Goal: Task Accomplishment & Management: Manage account settings

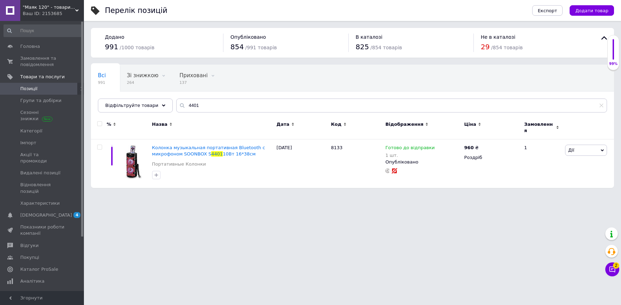
click at [36, 9] on span ""Маяк 120" - товари для дому" at bounding box center [49, 7] width 52 height 6
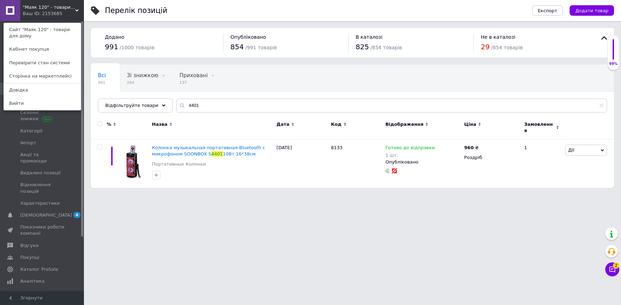
click at [41, 9] on span ""Маяк 120" - товари для дому" at bounding box center [49, 7] width 52 height 6
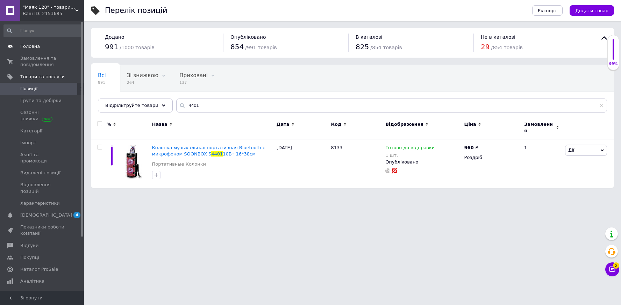
click at [27, 48] on span "Головна" at bounding box center [30, 46] width 20 height 6
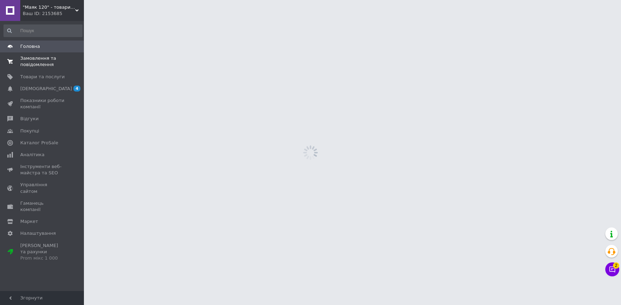
click at [30, 64] on span "Замовлення та повідомлення" at bounding box center [42, 61] width 44 height 13
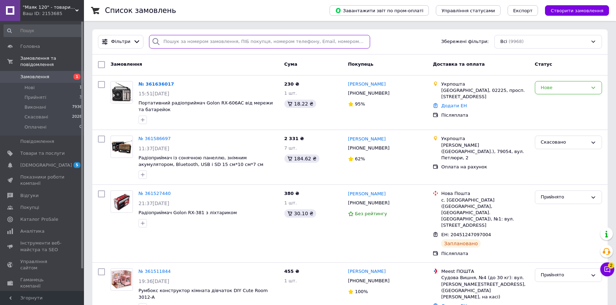
click at [210, 43] on input "search" at bounding box center [259, 42] width 221 height 14
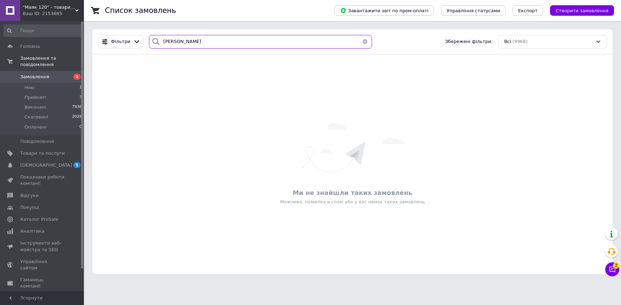
type input "савчук"
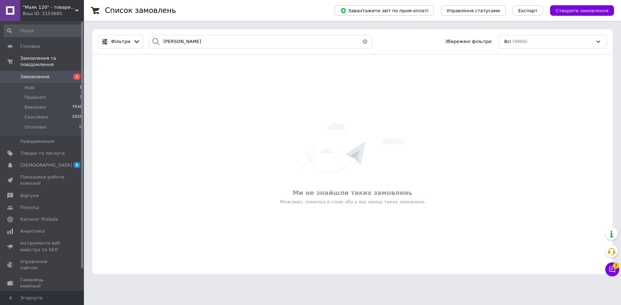
click at [196, 123] on div "Ми не знайшли таких замовлень Можливо, помилка в слові або у вас немає таких за…" at bounding box center [352, 165] width 520 height 206
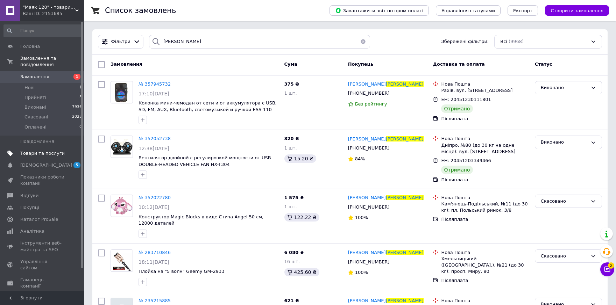
click at [37, 150] on span "Товари та послуги" at bounding box center [42, 153] width 44 height 6
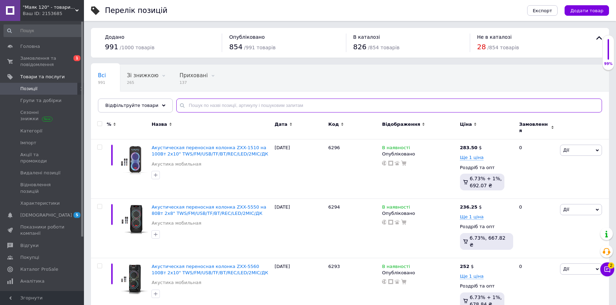
click at [213, 105] on input "text" at bounding box center [389, 106] width 426 height 14
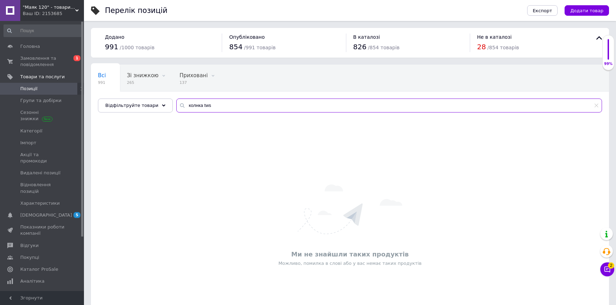
drag, startPoint x: 187, startPoint y: 106, endPoint x: 184, endPoint y: 140, distance: 33.4
click at [187, 109] on input "колнка tws" at bounding box center [389, 106] width 426 height 14
click at [211, 107] on input "колонка tws" at bounding box center [389, 106] width 426 height 14
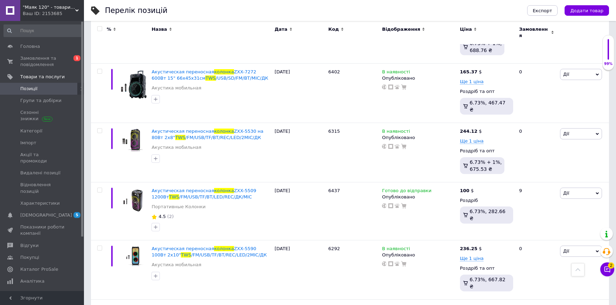
scroll to position [975, 0]
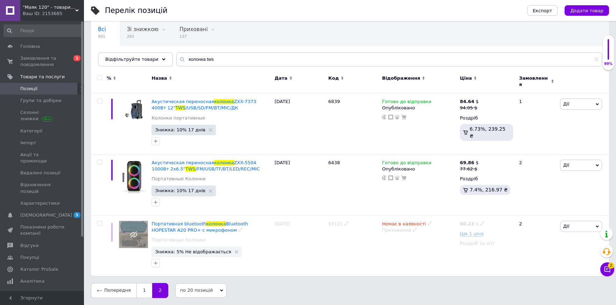
scroll to position [42, 0]
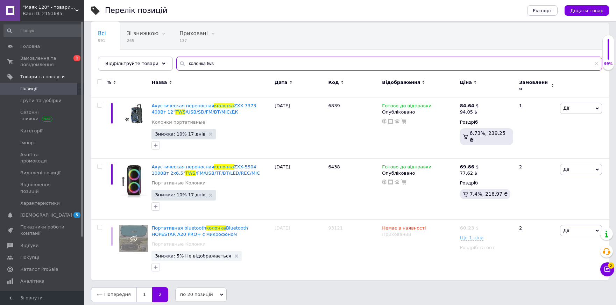
drag, startPoint x: 220, startPoint y: 64, endPoint x: 157, endPoint y: 64, distance: 63.3
click at [157, 64] on div "Відфільтруйте товари колонка tws" at bounding box center [350, 64] width 504 height 14
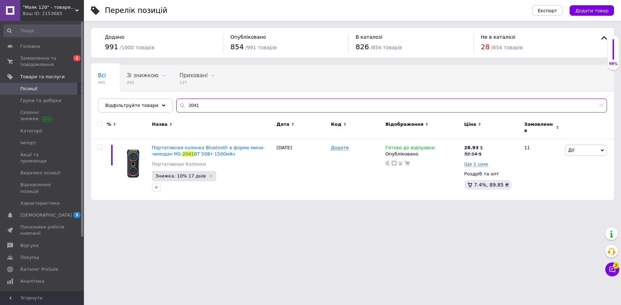
drag, startPoint x: 185, startPoint y: 106, endPoint x: 197, endPoint y: 107, distance: 12.4
click at [197, 107] on input "2041" at bounding box center [391, 106] width 431 height 14
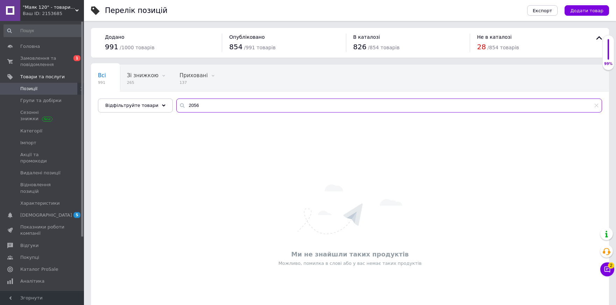
drag, startPoint x: 184, startPoint y: 104, endPoint x: 169, endPoint y: 113, distance: 17.4
click at [169, 113] on div "Всі 991 Зі знижкою 265 Видалити Редагувати Приховані 137 Видалити Редагувати Оп…" at bounding box center [350, 89] width 518 height 48
drag, startPoint x: 192, startPoint y: 105, endPoint x: 177, endPoint y: 106, distance: 15.8
click at [177, 106] on div "8356" at bounding box center [389, 106] width 426 height 14
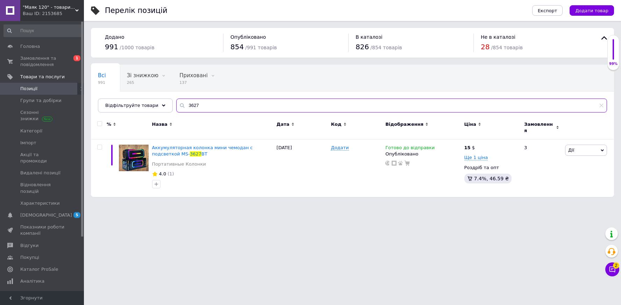
type input "3627"
click at [22, 63] on span "Замовлення та повідомлення" at bounding box center [42, 61] width 44 height 13
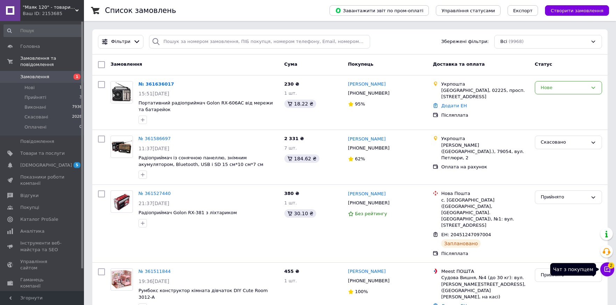
click at [608, 269] on icon at bounding box center [607, 270] width 6 height 6
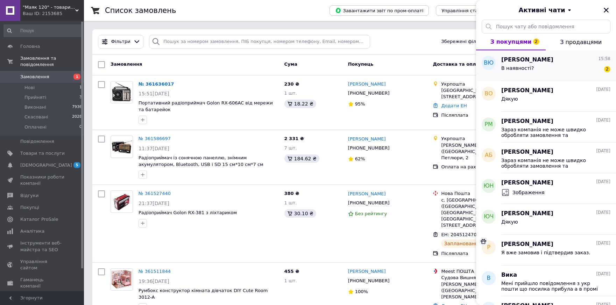
click at [521, 62] on span "Владислав Юрченко" at bounding box center [527, 60] width 52 height 8
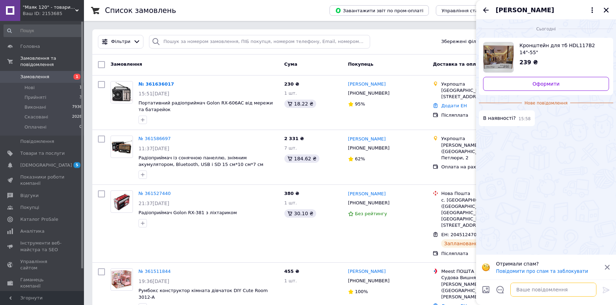
click at [534, 287] on textarea at bounding box center [553, 290] width 86 height 14
type textarea "Доброго дня. Так в наявносты."
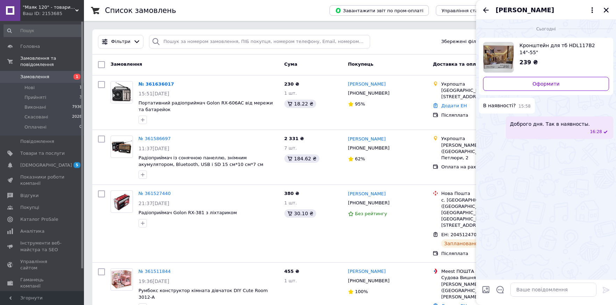
click at [568, 124] on span "Доброго дня. Так в наявносты." at bounding box center [550, 124] width 80 height 7
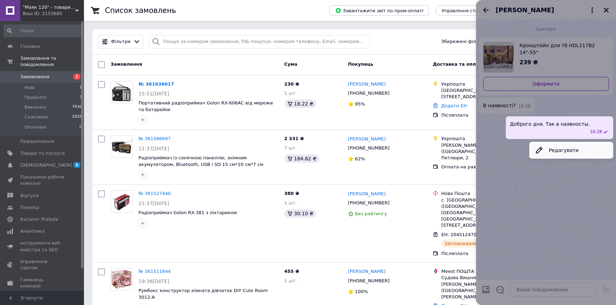
click at [560, 147] on button "Редагувати" at bounding box center [571, 150] width 84 height 14
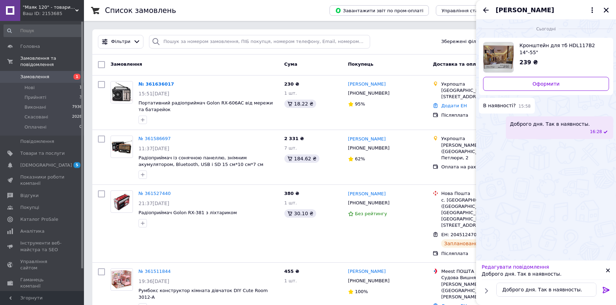
drag, startPoint x: 549, startPoint y: 273, endPoint x: 549, endPoint y: 284, distance: 11.2
click at [549, 273] on p "Доброго дня. Так в наявносты." at bounding box center [544, 274] width 124 height 7
click at [553, 273] on p "Доброго дня. Так в наявносты." at bounding box center [544, 274] width 124 height 7
click at [571, 290] on textarea "Доброго дня. Так в наявносты." at bounding box center [546, 290] width 100 height 14
type textarea "Доброго дня. Так в наявності."
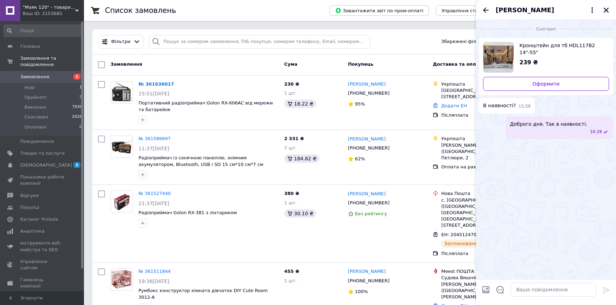
click at [605, 10] on icon "Закрити" at bounding box center [606, 10] width 6 height 6
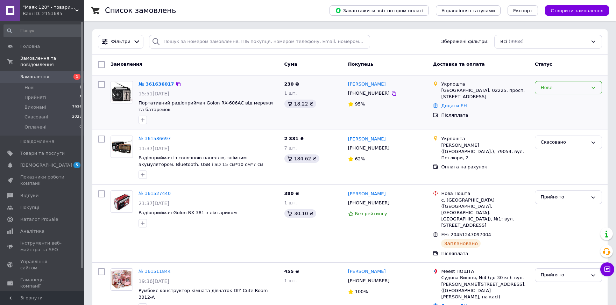
click at [554, 89] on div "Нове" at bounding box center [564, 87] width 47 height 7
click at [548, 100] on li "Прийнято" at bounding box center [568, 102] width 66 height 13
click at [35, 48] on span "Головна" at bounding box center [30, 46] width 20 height 6
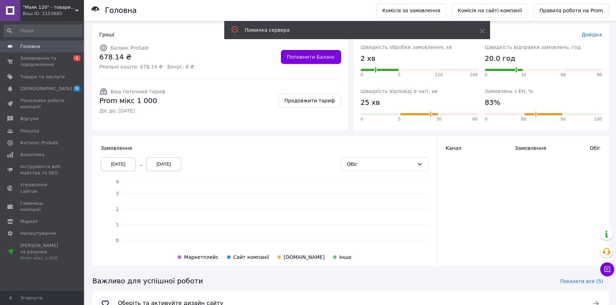
scroll to position [70, 0]
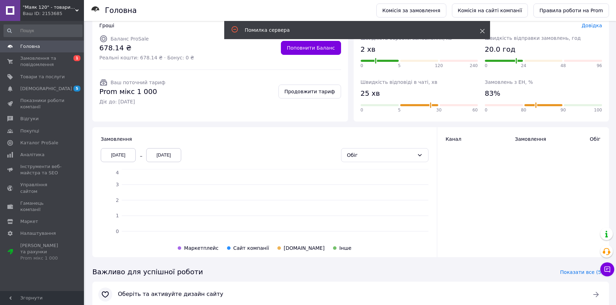
click at [480, 31] on icon at bounding box center [482, 31] width 5 height 5
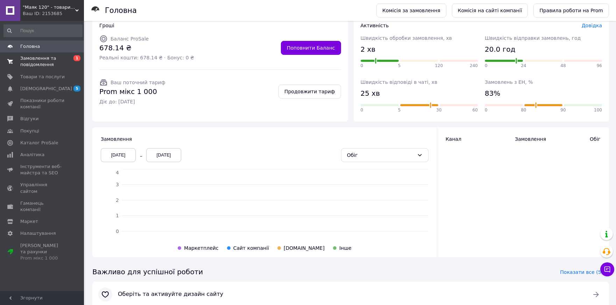
click at [32, 62] on span "Замовлення та повідомлення" at bounding box center [42, 61] width 44 height 13
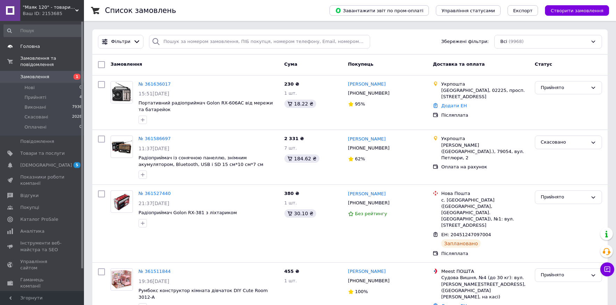
click at [26, 46] on span "Головна" at bounding box center [30, 46] width 20 height 6
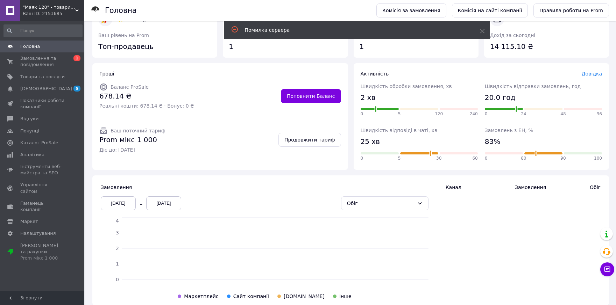
scroll to position [92, 0]
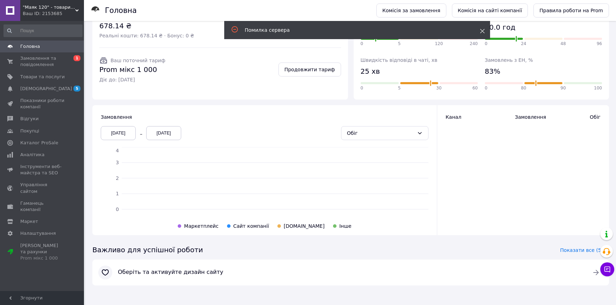
click at [482, 30] on icon at bounding box center [482, 31] width 5 height 5
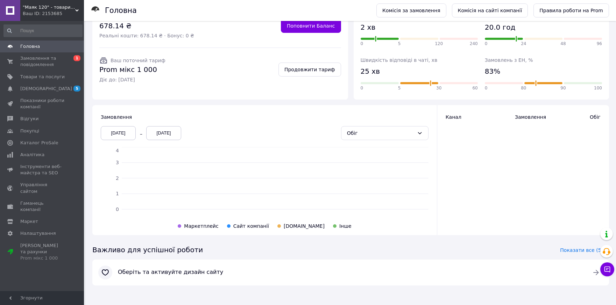
click at [42, 10] on div "Ваш ID: 2153685" at bounding box center [53, 13] width 61 height 6
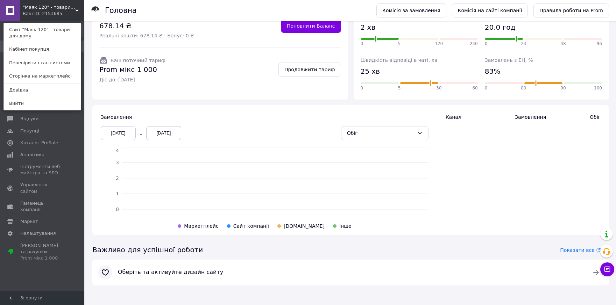
click at [48, 14] on div "Ваш ID: 2153685" at bounding box center [37, 13] width 29 height 6
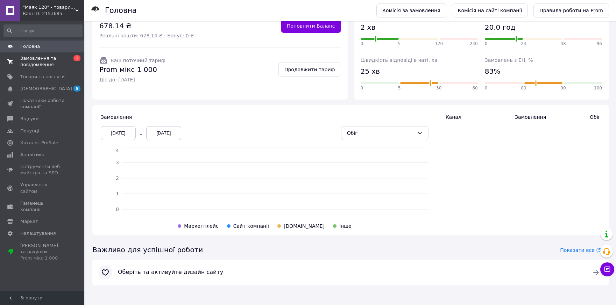
click at [35, 63] on span "Замовлення та повідомлення" at bounding box center [42, 61] width 44 height 13
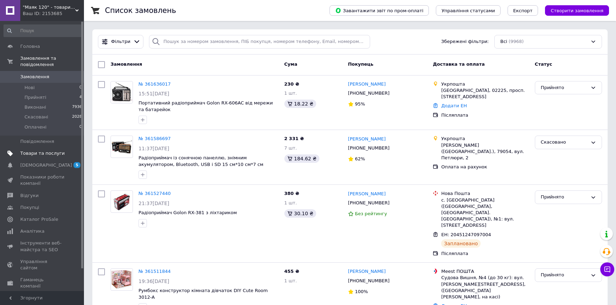
click at [40, 150] on span "Товари та послуги" at bounding box center [42, 153] width 44 height 6
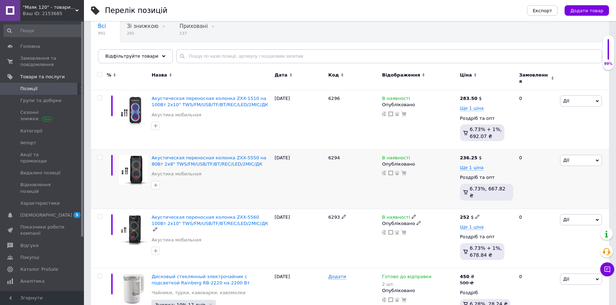
scroll to position [47, 0]
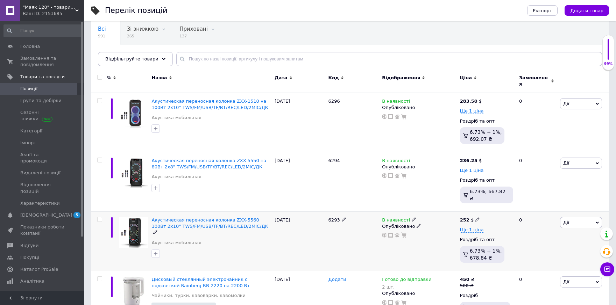
click at [476, 218] on icon at bounding box center [477, 220] width 4 height 4
drag, startPoint x: 492, startPoint y: 199, endPoint x: 499, endPoint y: 202, distance: 6.9
click at [499, 205] on input "252" at bounding box center [510, 212] width 53 height 14
type input "250"
click at [180, 218] on span "Акустическая переносная колонка ZXX-5560 100Вт 2x10" TWS/FM/USB/TF/BT/REC/LED/2…" at bounding box center [209, 224] width 116 height 12
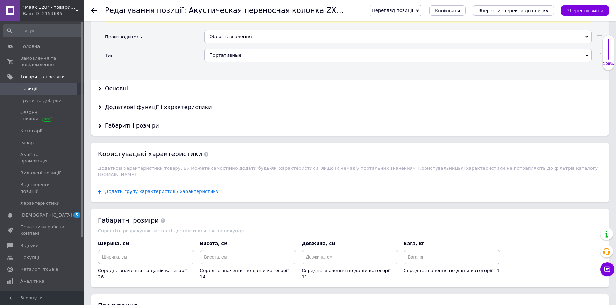
scroll to position [676, 0]
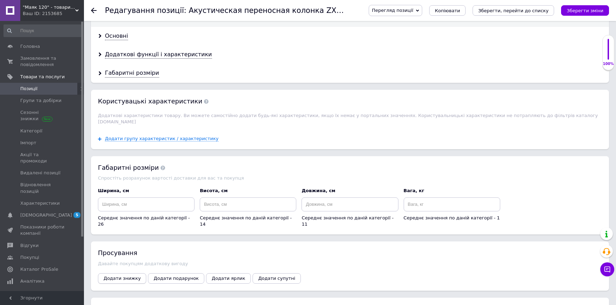
click at [121, 276] on span "Додати знижку" at bounding box center [122, 278] width 37 height 5
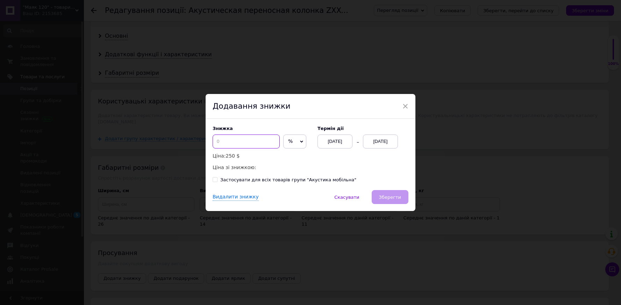
click at [226, 142] on input at bounding box center [246, 142] width 67 height 14
type input "10"
click at [372, 144] on div "12.09.2025" at bounding box center [380, 142] width 35 height 14
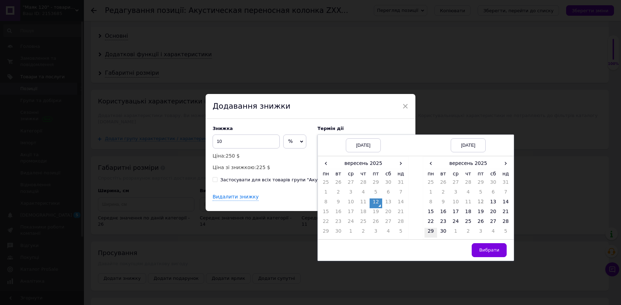
click at [429, 234] on td "29" at bounding box center [431, 233] width 13 height 10
click at [488, 250] on span "Вибрати" at bounding box center [489, 250] width 20 height 5
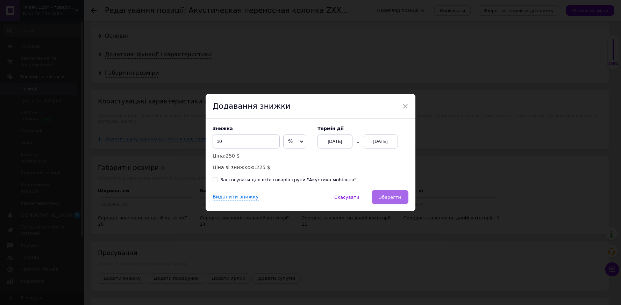
click at [393, 199] on span "Зберегти" at bounding box center [390, 197] width 22 height 5
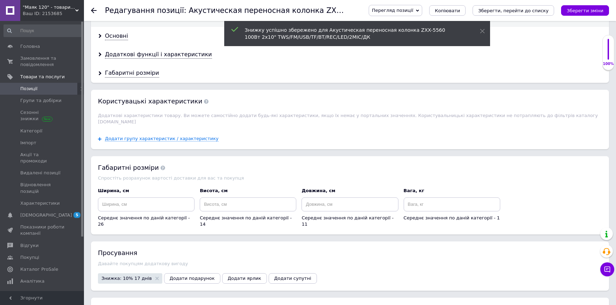
click at [92, 10] on use at bounding box center [94, 11] width 6 height 6
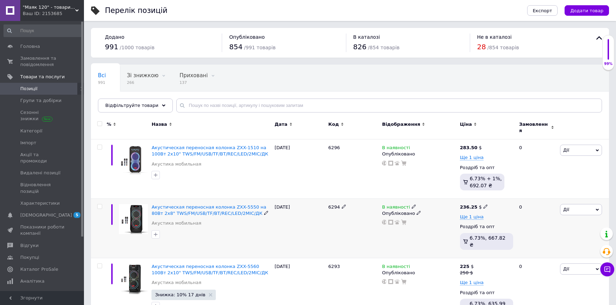
click at [483, 205] on icon at bounding box center [485, 207] width 4 height 4
drag, startPoint x: 499, startPoint y: 194, endPoint x: 513, endPoint y: 198, distance: 14.8
click at [513, 198] on input "236.25" at bounding box center [517, 199] width 53 height 14
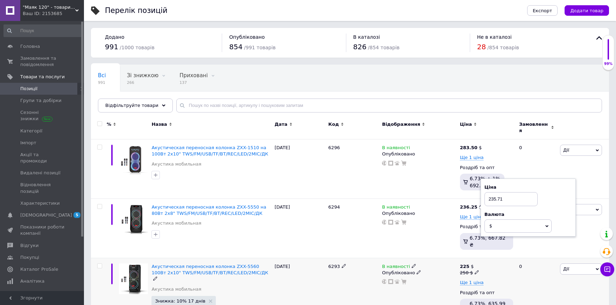
type input "235.71"
click at [393, 264] on span "В наявності" at bounding box center [396, 267] width 28 height 7
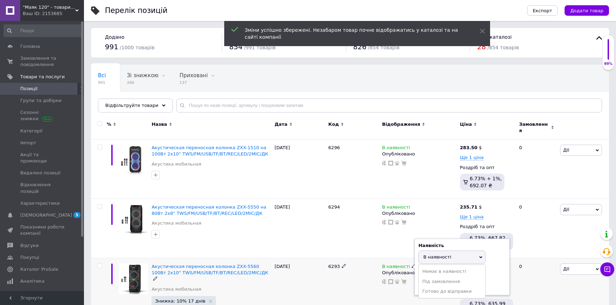
click at [437, 287] on li "Готово до відправки" at bounding box center [452, 292] width 66 height 10
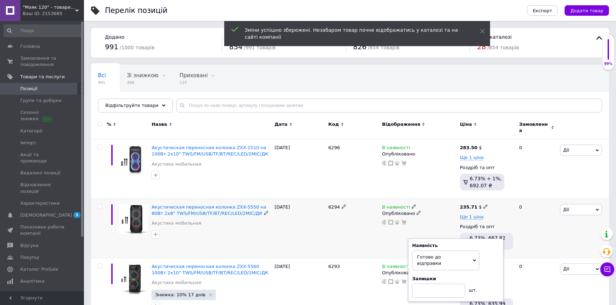
click at [388, 205] on span "В наявності" at bounding box center [396, 208] width 28 height 7
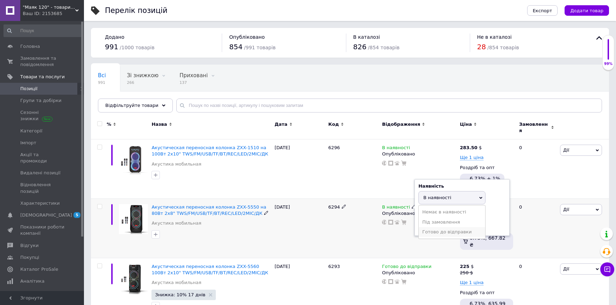
click at [441, 228] on li "Готово до відправки" at bounding box center [452, 232] width 66 height 10
click at [205, 205] on span "Акустическая переносная колонка ZXX-5550 на 80Вт 2x8" TWS/FM/USB/TF/BT/REC/LED/…" at bounding box center [208, 211] width 115 height 12
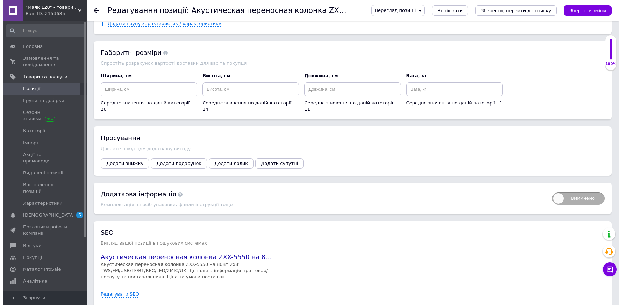
scroll to position [812, 0]
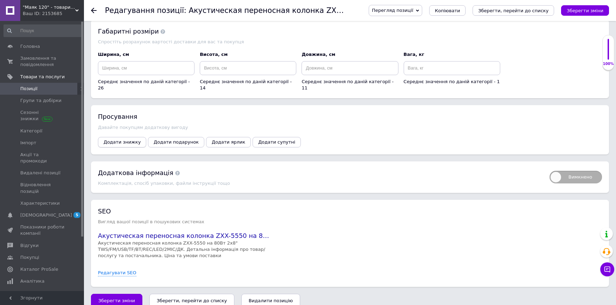
click at [108, 140] on span "Додати знижку" at bounding box center [122, 142] width 37 height 5
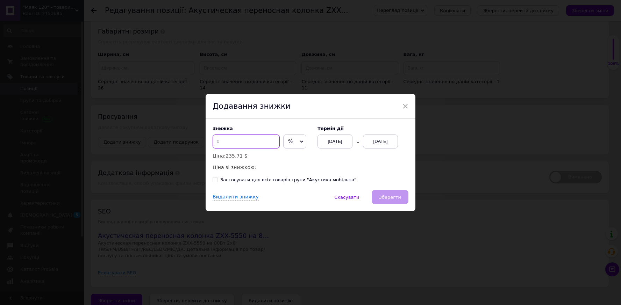
click at [233, 145] on input at bounding box center [246, 142] width 67 height 14
type input "10"
click at [372, 140] on div "12.09.2025" at bounding box center [380, 142] width 35 height 14
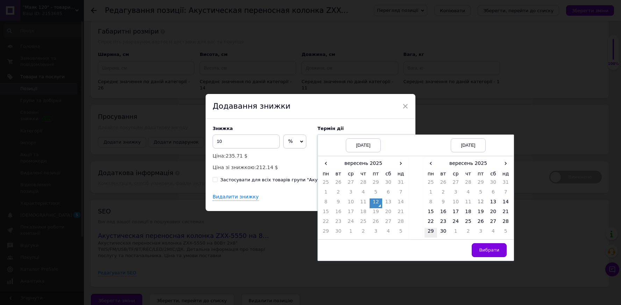
click at [428, 232] on td "29" at bounding box center [431, 233] width 13 height 10
click at [480, 252] on button "Вибрати" at bounding box center [489, 250] width 35 height 14
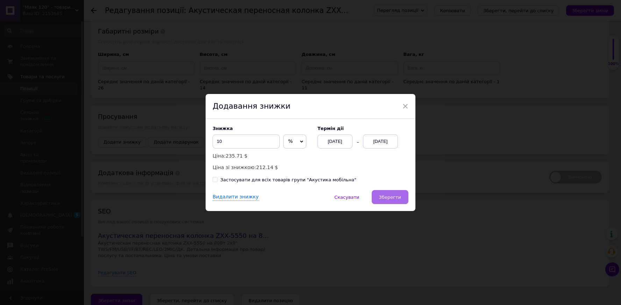
click at [390, 195] on span "Зберегти" at bounding box center [390, 197] width 22 height 5
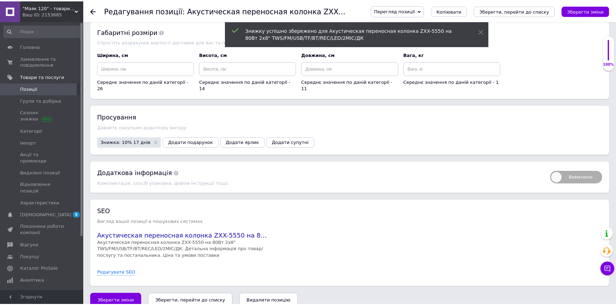
scroll to position [806, 0]
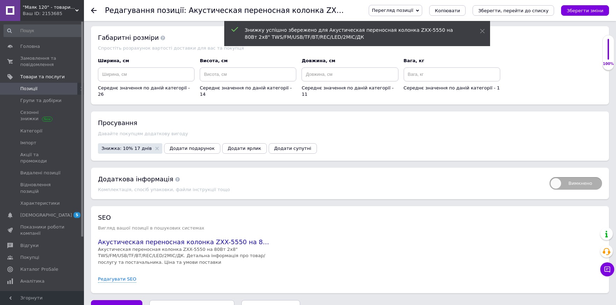
drag, startPoint x: 512, startPoint y: 12, endPoint x: 487, endPoint y: 0, distance: 27.5
click at [511, 12] on icon "Зберегти, перейти до списку" at bounding box center [513, 10] width 70 height 5
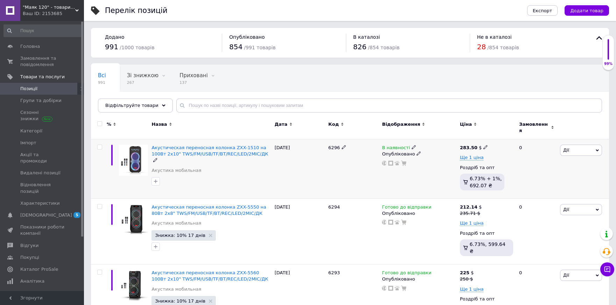
click at [483, 145] on icon at bounding box center [485, 147] width 4 height 4
drag, startPoint x: 504, startPoint y: 135, endPoint x: 513, endPoint y: 137, distance: 9.1
click at [513, 137] on input "283.5" at bounding box center [517, 140] width 53 height 14
type input "283.33"
click at [205, 147] on span "Акустическая переносная колонка ZXX-1510 на 100Вт 2x10" TWS/FM/USB/TF/BT/REC/LE…" at bounding box center [209, 151] width 116 height 12
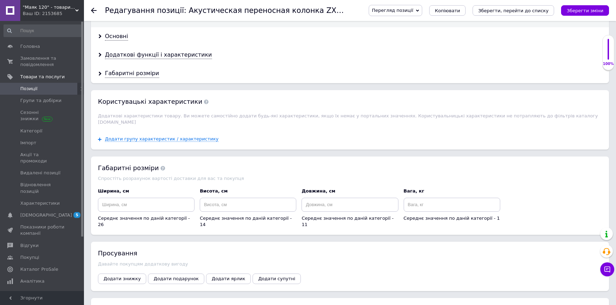
scroll to position [676, 0]
click at [126, 276] on span "Додати знижку" at bounding box center [122, 278] width 37 height 5
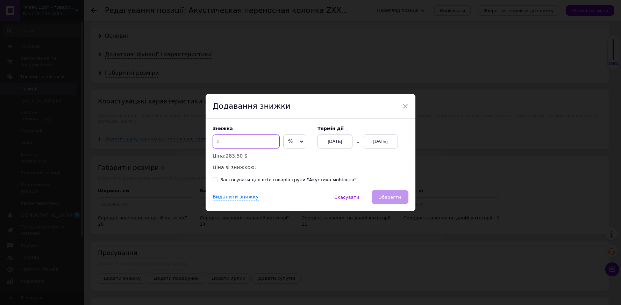
click at [240, 142] on input at bounding box center [246, 142] width 67 height 14
type input "10"
click at [375, 142] on div "12.09.2025" at bounding box center [380, 142] width 35 height 14
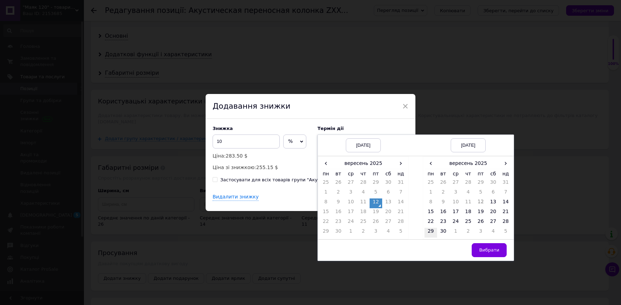
click at [428, 233] on td "29" at bounding box center [431, 233] width 13 height 10
click at [494, 248] on span "Вибрати" at bounding box center [489, 250] width 20 height 5
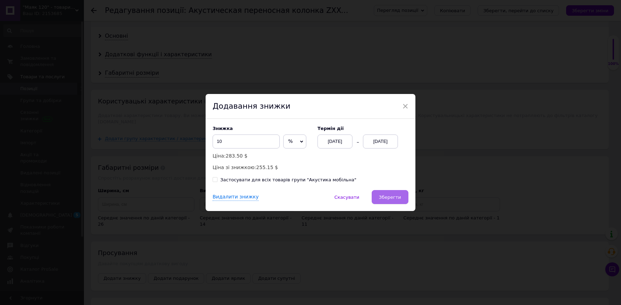
click at [390, 200] on span "Зберегти" at bounding box center [390, 197] width 22 height 5
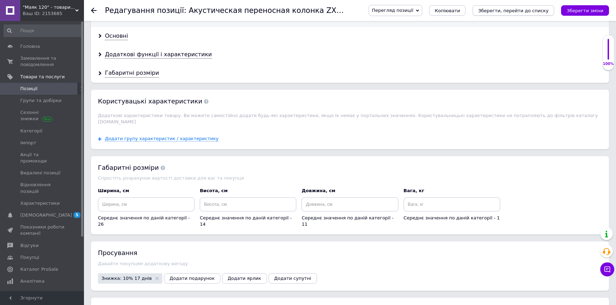
click at [525, 13] on icon "Зберегти, перейти до списку" at bounding box center [513, 10] width 70 height 5
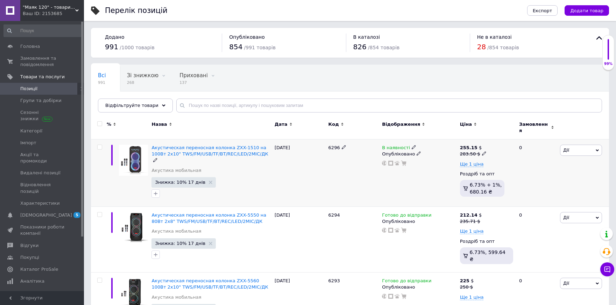
click at [393, 145] on span "В наявності" at bounding box center [396, 148] width 28 height 7
click at [447, 170] on li "Готово до відправки" at bounding box center [452, 173] width 66 height 10
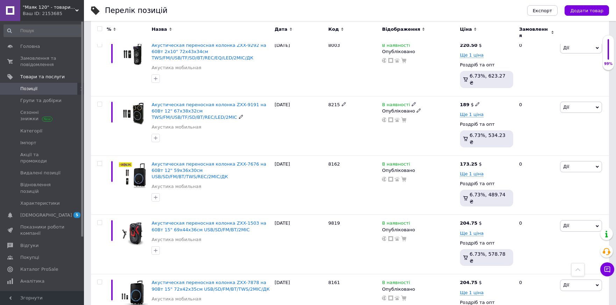
scroll to position [975, 0]
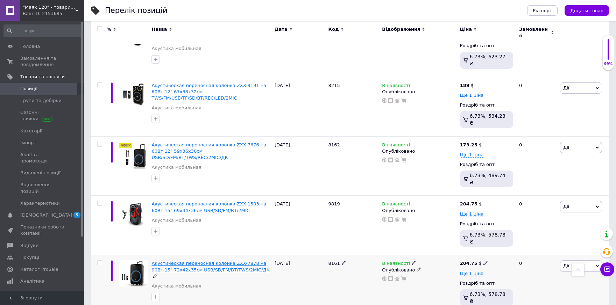
click at [230, 261] on span "Акустическая переносная колонка ZXX-7878 на 90Вт 15" 72х42х35см USB/SD/FM/BT/TW…" at bounding box center [210, 267] width 118 height 12
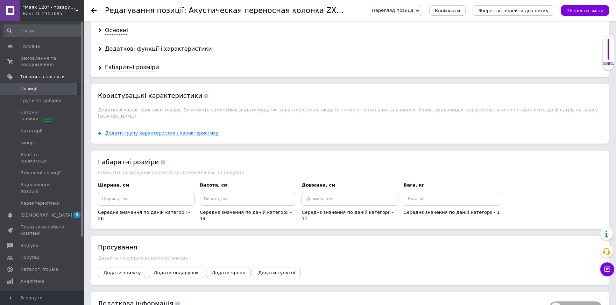
scroll to position [723, 0]
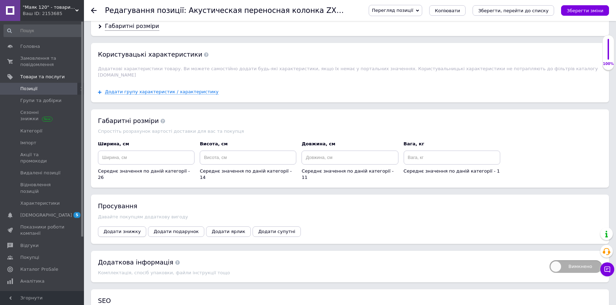
click at [119, 229] on span "Додати знижку" at bounding box center [122, 231] width 37 height 5
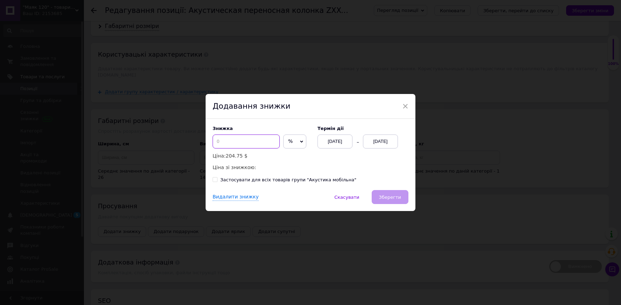
click at [232, 140] on input at bounding box center [246, 142] width 67 height 14
type input "10"
click at [374, 143] on div "12.09.2025" at bounding box center [380, 142] width 35 height 14
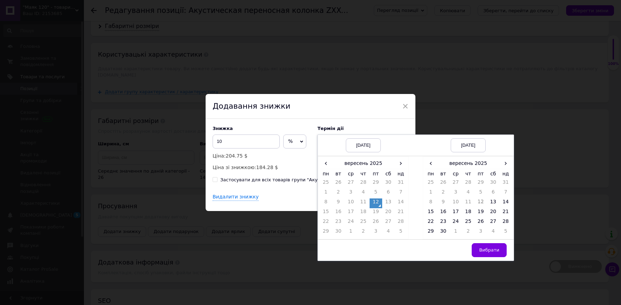
drag, startPoint x: 430, startPoint y: 233, endPoint x: 459, endPoint y: 241, distance: 30.1
click at [430, 233] on td "29" at bounding box center [431, 233] width 13 height 10
click at [481, 253] on span "Вибрати" at bounding box center [489, 250] width 20 height 5
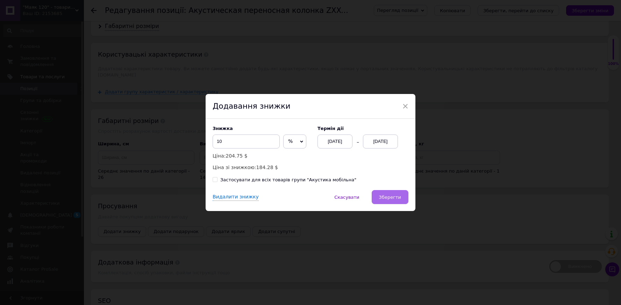
click at [388, 198] on span "Зберегти" at bounding box center [390, 197] width 22 height 5
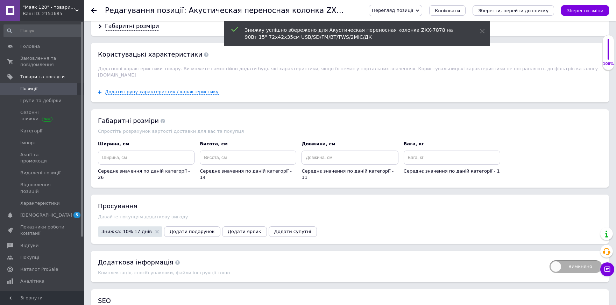
click at [94, 12] on icon at bounding box center [94, 11] width 6 height 6
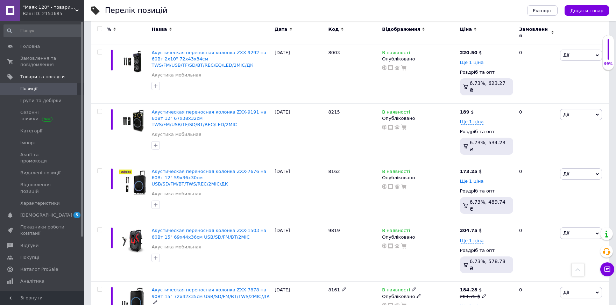
scroll to position [937, 0]
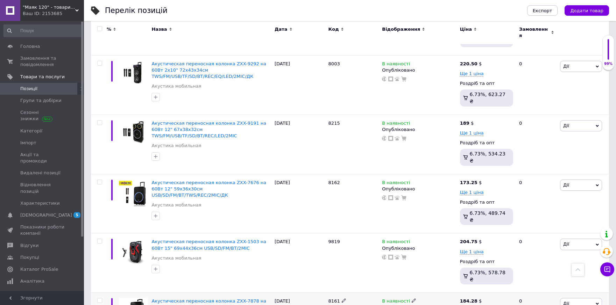
click at [394, 299] on span "В наявності" at bounding box center [396, 302] width 28 height 7
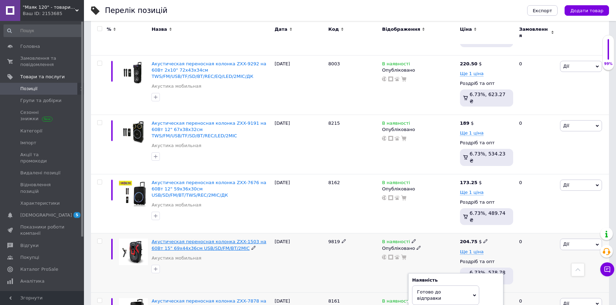
click at [180, 239] on span "Акустическая переносная колонка ZXX-1503 на 60Вт 15" 69x44x36см USB/SD/FM/BT/2M…" at bounding box center [208, 245] width 115 height 12
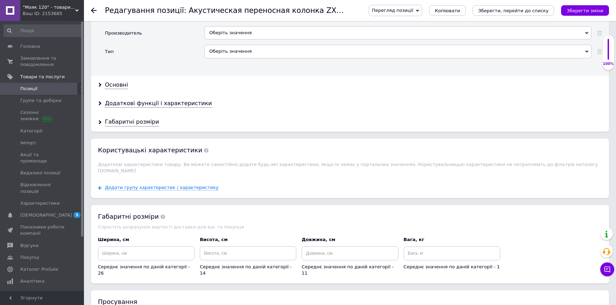
scroll to position [699, 0]
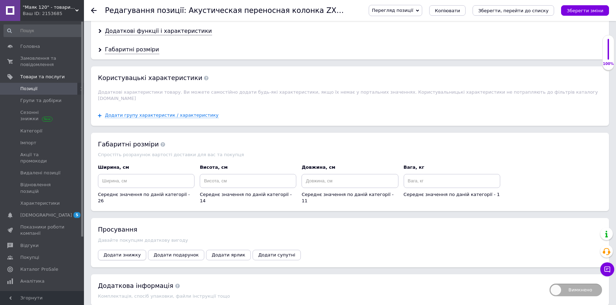
click at [126, 252] on span "Додати знижку" at bounding box center [122, 254] width 37 height 5
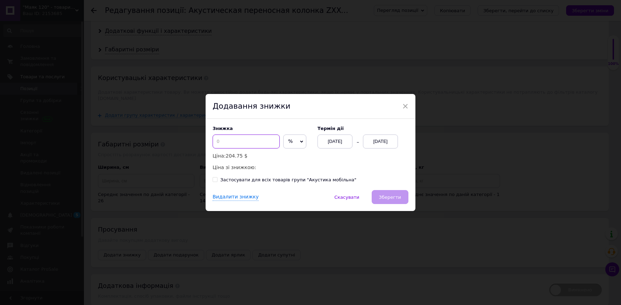
click at [240, 146] on input at bounding box center [246, 142] width 67 height 14
type input "10"
click at [386, 141] on div "12.09.2025" at bounding box center [380, 142] width 35 height 14
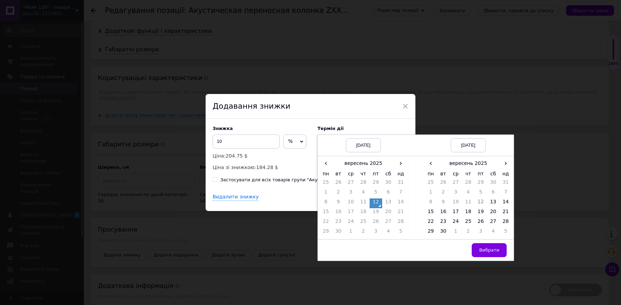
drag, startPoint x: 426, startPoint y: 232, endPoint x: 428, endPoint y: 238, distance: 6.3
click at [427, 233] on td "29" at bounding box center [431, 233] width 13 height 10
click at [492, 248] on span "Вибрати" at bounding box center [489, 250] width 20 height 5
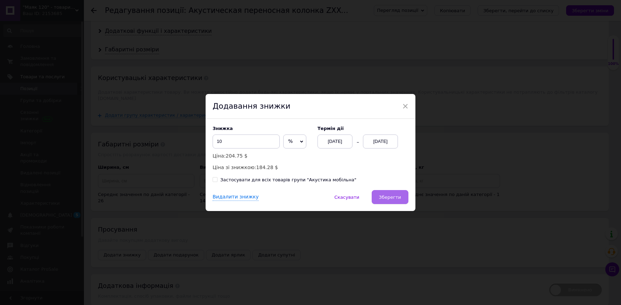
click at [391, 199] on span "Зберегти" at bounding box center [390, 197] width 22 height 5
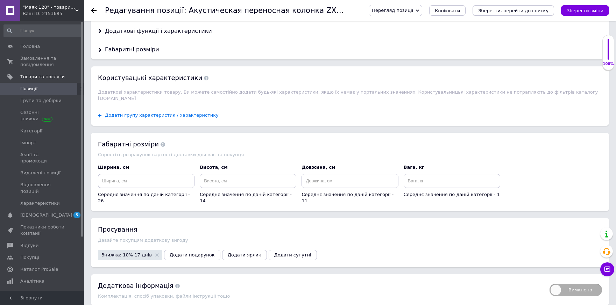
click at [524, 14] on button "Зберегти, перейти до списку" at bounding box center [512, 10] width 81 height 10
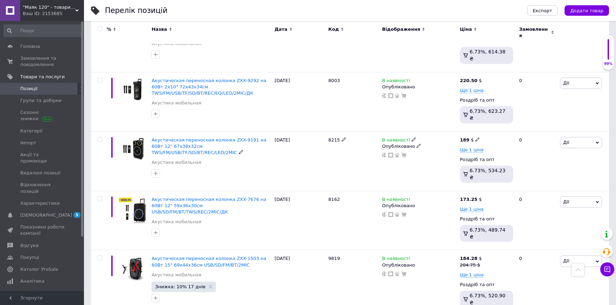
scroll to position [992, 0]
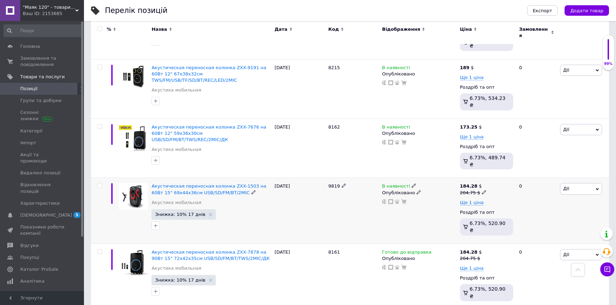
click at [396, 184] on span "В наявності" at bounding box center [396, 187] width 28 height 7
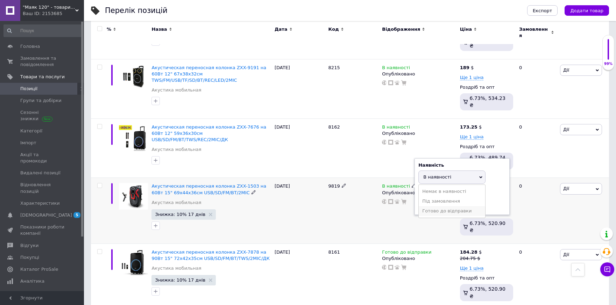
click at [443, 206] on li "Готово до відправки" at bounding box center [452, 211] width 66 height 10
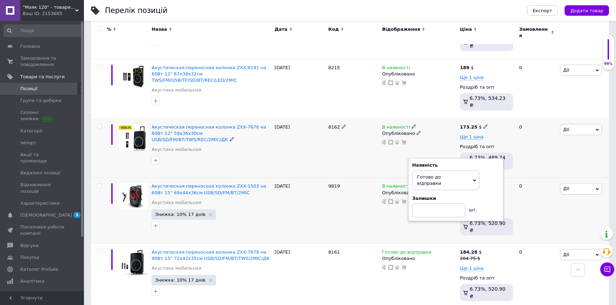
click at [391, 124] on span "В наявності" at bounding box center [396, 127] width 28 height 7
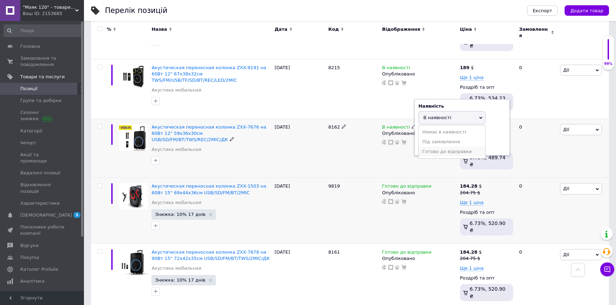
click at [441, 147] on li "Готово до відправки" at bounding box center [452, 152] width 66 height 10
click at [378, 119] on div "8162" at bounding box center [354, 148] width 54 height 59
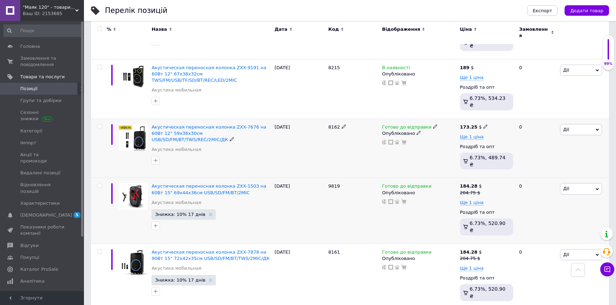
click at [483, 124] on icon at bounding box center [485, 126] width 4 height 4
drag, startPoint x: 504, startPoint y: 43, endPoint x: 514, endPoint y: 43, distance: 10.8
click at [514, 112] on input "173.25" at bounding box center [517, 119] width 53 height 14
type input "173.1"
click at [182, 124] on span "Акустическая переносная колонка ZXX-7676 на 60Вт 12" 59х36х30см USB/SD/FM/BT/TW…" at bounding box center [208, 133] width 115 height 18
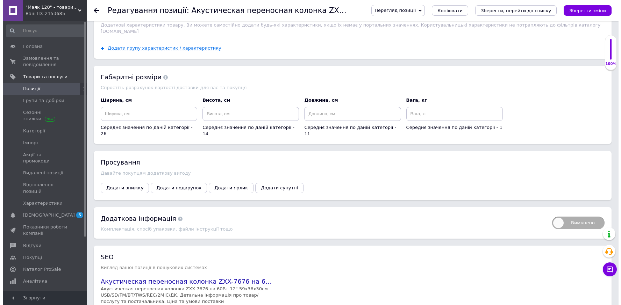
scroll to position [812, 0]
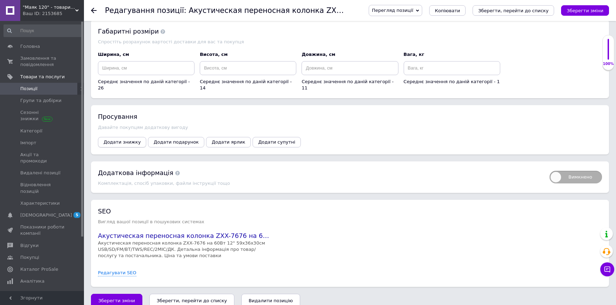
click at [114, 140] on span "Додати знижку" at bounding box center [122, 142] width 37 height 5
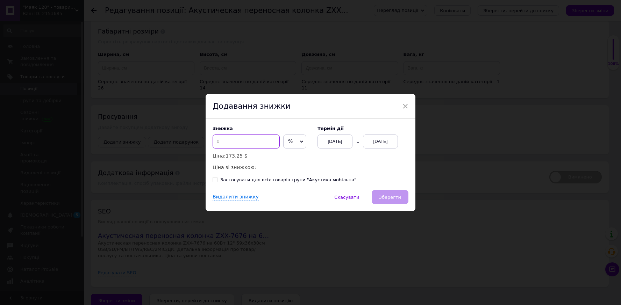
click at [222, 140] on input at bounding box center [246, 142] width 67 height 14
type input "10"
click at [390, 198] on span "Зберегти" at bounding box center [390, 197] width 22 height 5
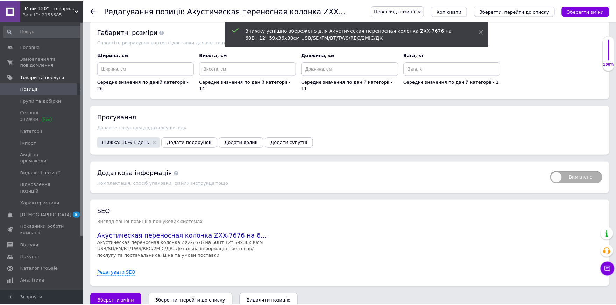
scroll to position [806, 0]
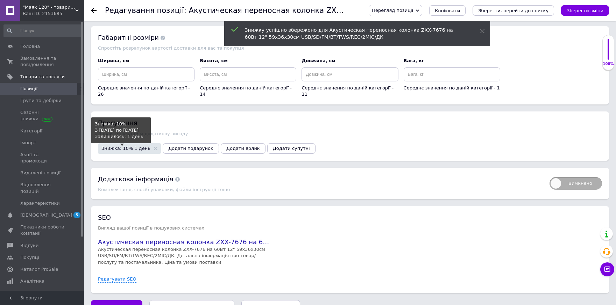
click at [130, 146] on span "Знижка: 10% 1 день" at bounding box center [125, 148] width 49 height 5
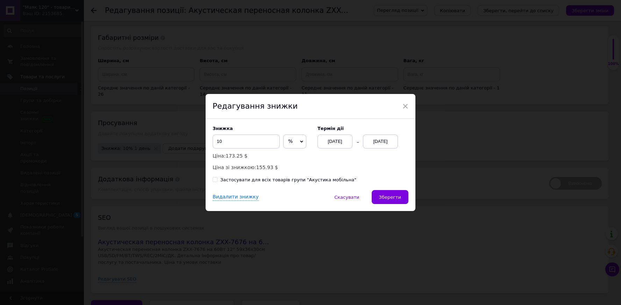
click at [372, 144] on div "12.09.2025" at bounding box center [380, 142] width 35 height 14
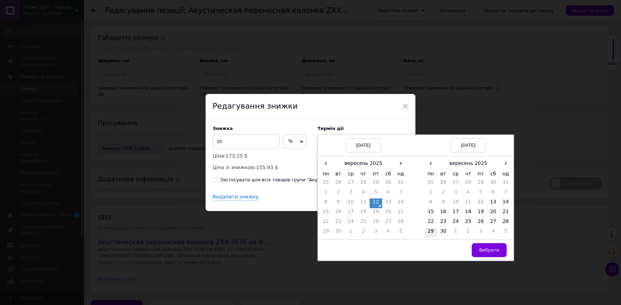
click at [430, 232] on td "29" at bounding box center [431, 233] width 13 height 10
click at [494, 250] on span "Вибрати" at bounding box center [489, 250] width 20 height 5
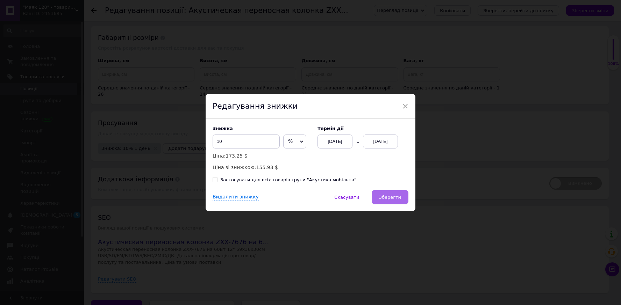
click at [390, 198] on span "Зберегти" at bounding box center [390, 197] width 22 height 5
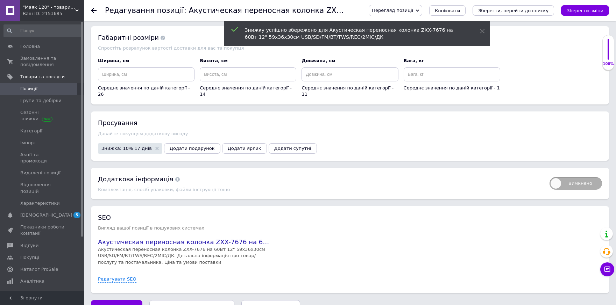
click at [90, 9] on div "Редагування позиції: Акустическая переносная колонка ZXX-7676 на 60Вт 12" 59х36…" at bounding box center [350, 10] width 532 height 21
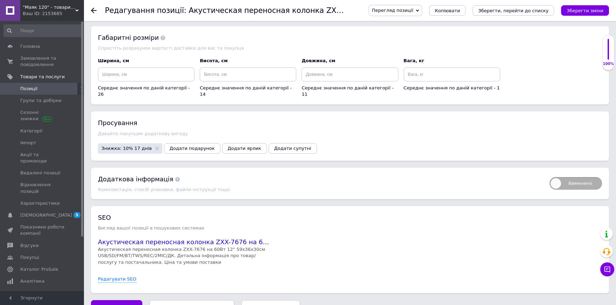
click at [93, 10] on use at bounding box center [94, 11] width 6 height 6
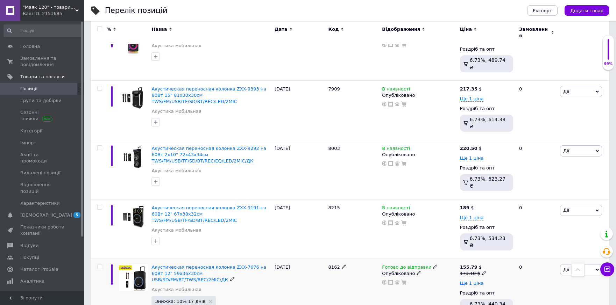
scroll to position [863, 0]
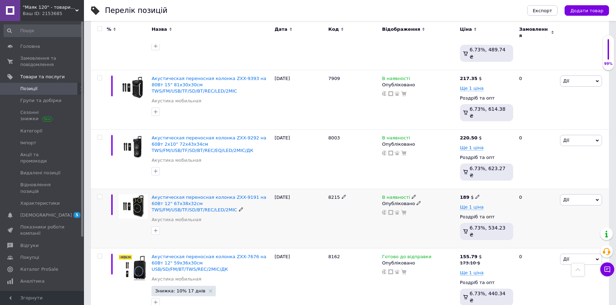
click at [475, 195] on icon at bounding box center [477, 197] width 4 height 4
drag, startPoint x: 494, startPoint y: 119, endPoint x: 499, endPoint y: 120, distance: 5.0
click at [499, 182] on input "189" at bounding box center [510, 189] width 53 height 14
type input "188.1"
click at [392, 195] on span "В наявності" at bounding box center [396, 198] width 28 height 7
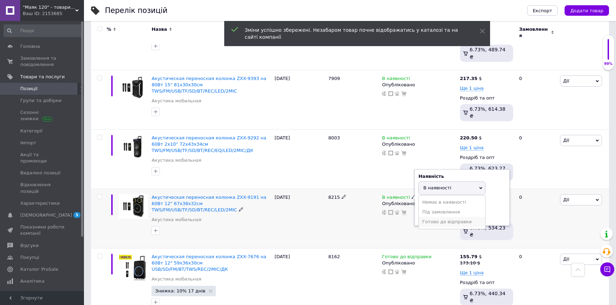
click at [442, 217] on li "Готово до відправки" at bounding box center [452, 222] width 66 height 10
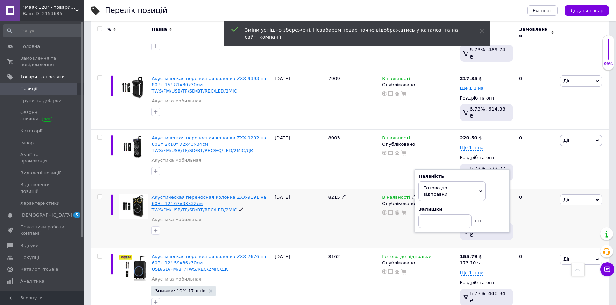
click at [248, 195] on span "Акустическая переносная колонка ZXX-9191 на 60Вт 12" 67х38х32см TWS/FM/USB/TF/S…" at bounding box center [208, 204] width 115 height 18
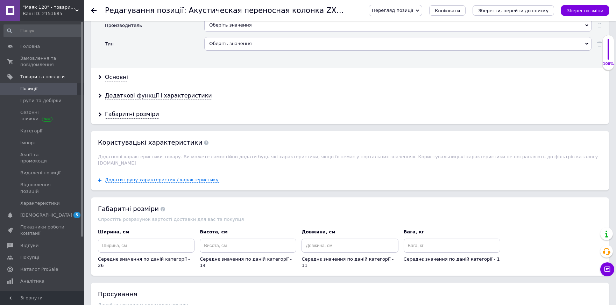
scroll to position [676, 0]
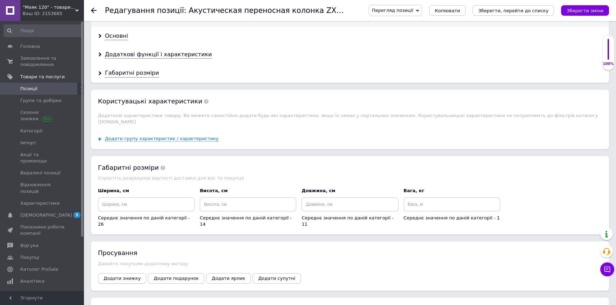
click at [121, 276] on span "Додати знижку" at bounding box center [122, 278] width 37 height 5
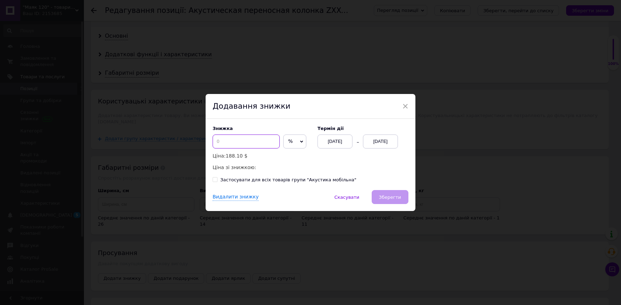
click at [227, 142] on input at bounding box center [246, 142] width 67 height 14
type input "10"
click at [373, 138] on div "12.09.2025" at bounding box center [380, 142] width 35 height 14
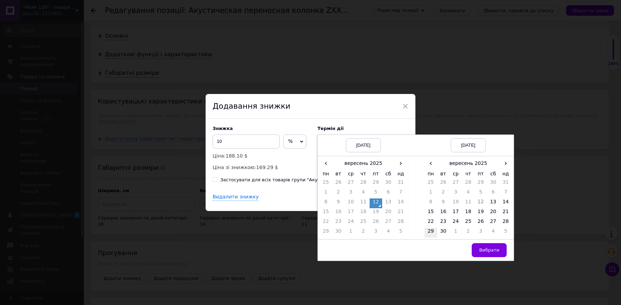
click at [430, 234] on td "29" at bounding box center [431, 233] width 13 height 10
click at [486, 247] on button "Вибрати" at bounding box center [489, 250] width 35 height 14
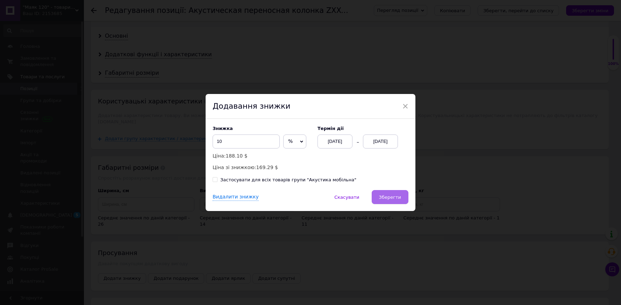
click at [378, 200] on button "Зберегти" at bounding box center [390, 197] width 37 height 14
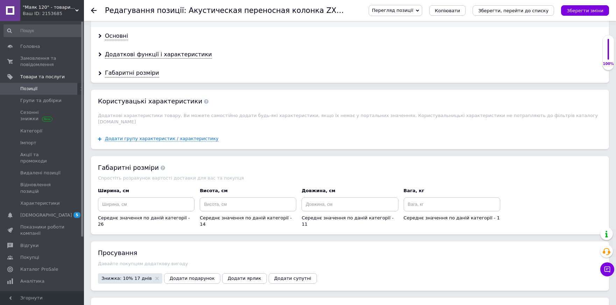
click at [94, 11] on use at bounding box center [94, 11] width 6 height 6
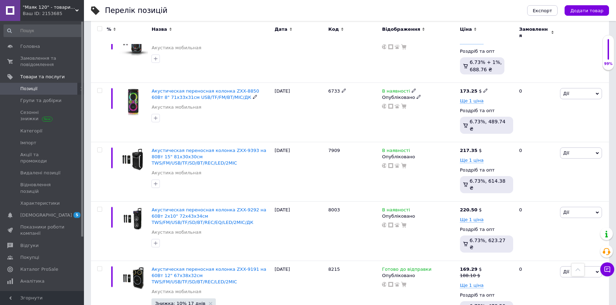
scroll to position [793, 0]
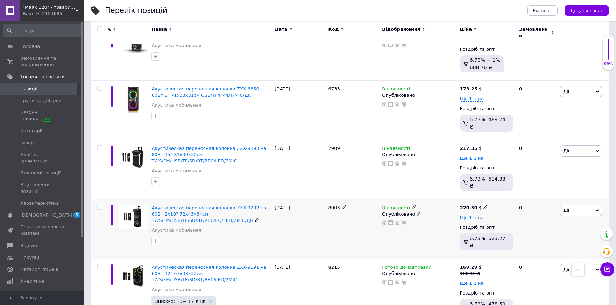
click at [483, 205] on icon at bounding box center [485, 207] width 4 height 4
drag, startPoint x: 497, startPoint y: 135, endPoint x: 511, endPoint y: 138, distance: 14.8
click at [511, 193] on input "220.5" at bounding box center [517, 200] width 53 height 14
type input "219.05"
click at [393, 205] on span "В наявності" at bounding box center [396, 208] width 28 height 7
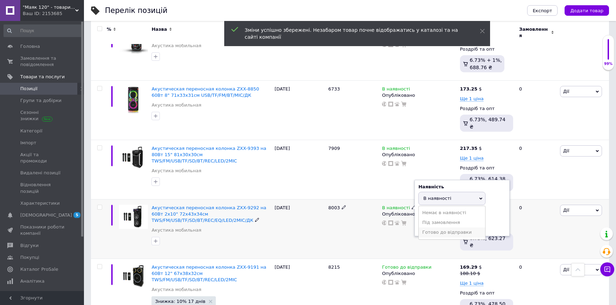
click at [442, 228] on li "Готово до відправки" at bounding box center [452, 233] width 66 height 10
click at [167, 205] on span "Акустическая переносная колонка ZXX-9292 на 60Вт 2х10" 72х43х34см TWS/FM/USB/TF…" at bounding box center [208, 214] width 115 height 18
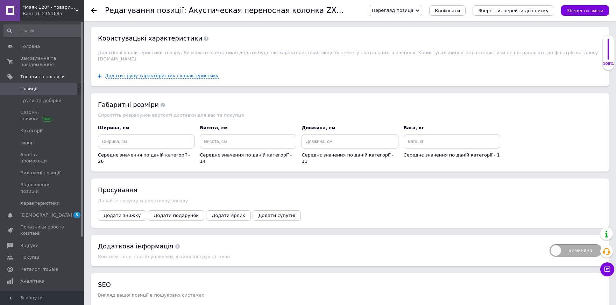
scroll to position [793, 0]
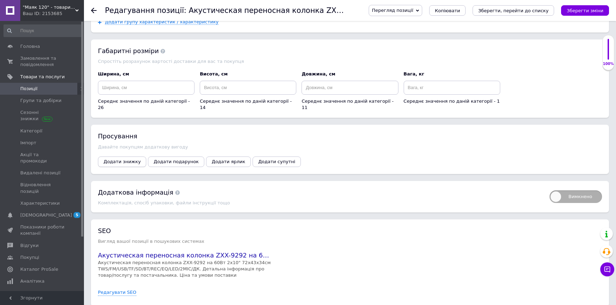
click at [118, 159] on span "Додати знижку" at bounding box center [122, 161] width 37 height 5
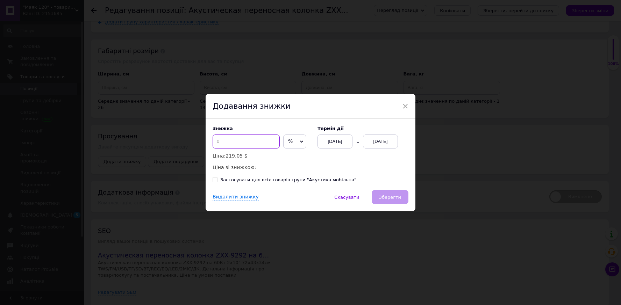
click at [221, 140] on input at bounding box center [246, 142] width 67 height 14
type input "10"
click at [387, 144] on div "12.09.2025" at bounding box center [380, 142] width 35 height 14
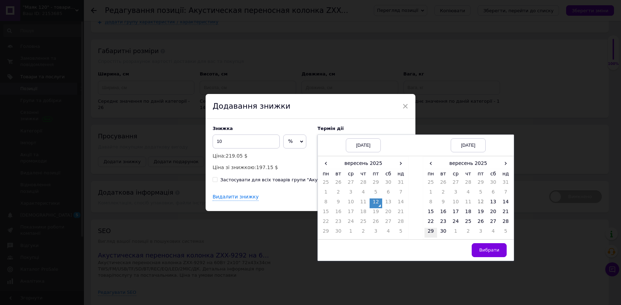
click at [429, 230] on td "29" at bounding box center [431, 233] width 13 height 10
click at [487, 249] on span "Вибрати" at bounding box center [489, 250] width 20 height 5
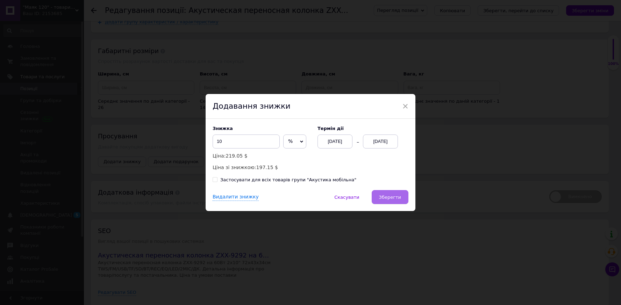
click at [394, 196] on span "Зберегти" at bounding box center [390, 197] width 22 height 5
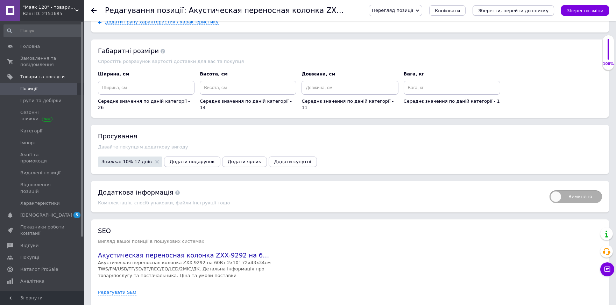
click at [518, 13] on icon "Зберегти, перейти до списку" at bounding box center [513, 10] width 70 height 5
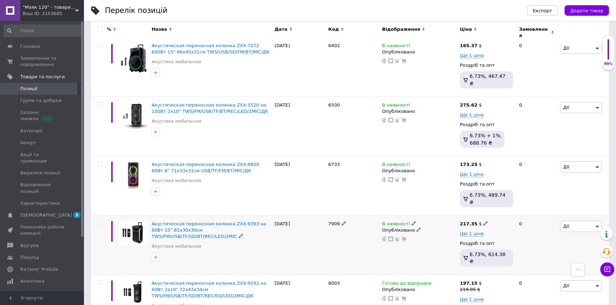
scroll to position [723, 0]
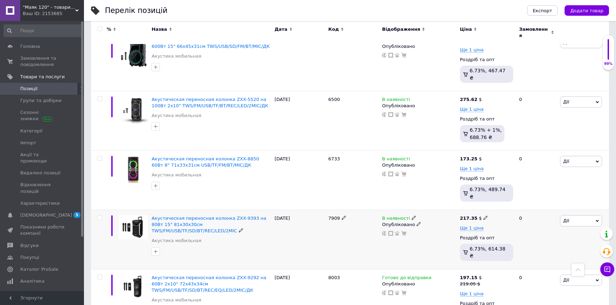
click at [393, 216] on span "В наявності" at bounding box center [396, 219] width 28 height 7
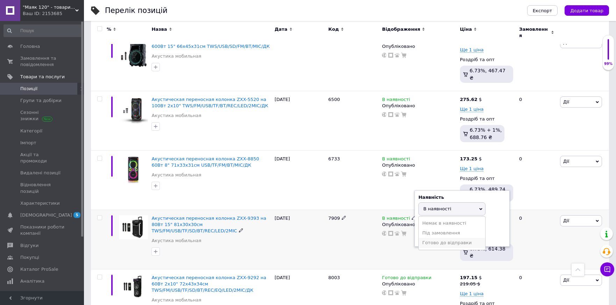
click at [429, 238] on li "Готово до відправки" at bounding box center [452, 243] width 66 height 10
click at [343, 210] on div "7909" at bounding box center [354, 239] width 54 height 59
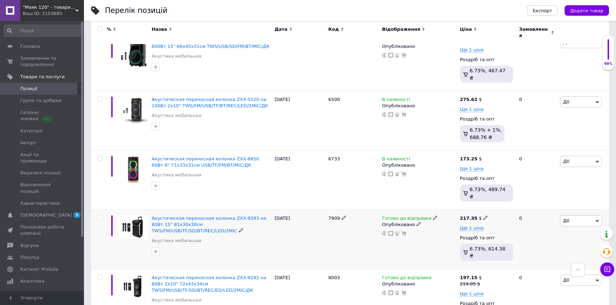
click at [483, 216] on use at bounding box center [485, 218] width 4 height 4
drag, startPoint x: 499, startPoint y: 153, endPoint x: 513, endPoint y: 156, distance: 13.9
click at [513, 203] on input "217.35" at bounding box center [517, 210] width 53 height 14
type input "216.66"
click at [216, 216] on span "Акустическая переносная колонка ZXX-9393 на 80Вт 15" 81х30х30см TWS/FM/USB/TF/S…" at bounding box center [208, 225] width 115 height 18
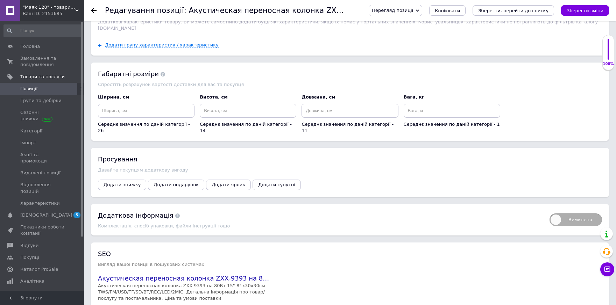
scroll to position [793, 0]
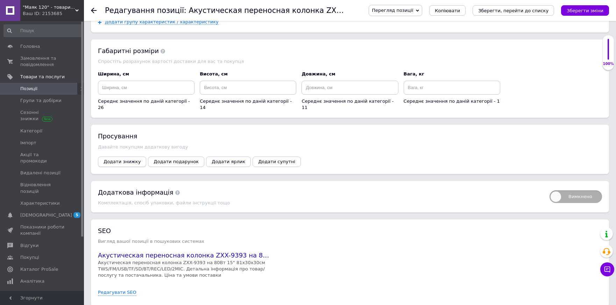
click at [116, 159] on span "Додати знижку" at bounding box center [122, 161] width 37 height 5
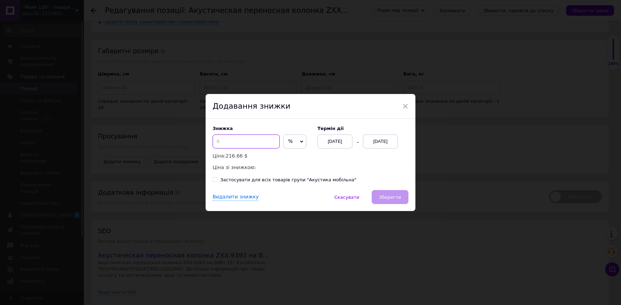
click at [237, 144] on input at bounding box center [246, 142] width 67 height 14
type input "10"
click at [383, 145] on div "12.09.2025" at bounding box center [380, 142] width 35 height 14
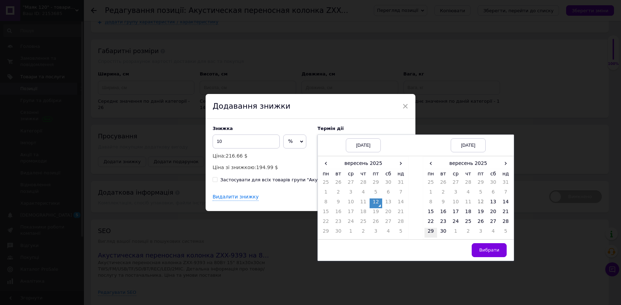
click at [430, 230] on td "29" at bounding box center [431, 233] width 13 height 10
click at [482, 248] on span "Вибрати" at bounding box center [489, 250] width 20 height 5
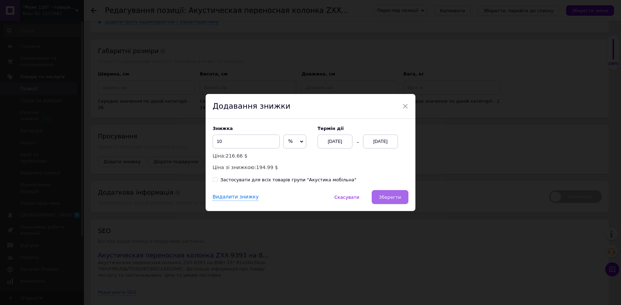
click at [392, 197] on span "Зберегти" at bounding box center [390, 197] width 22 height 5
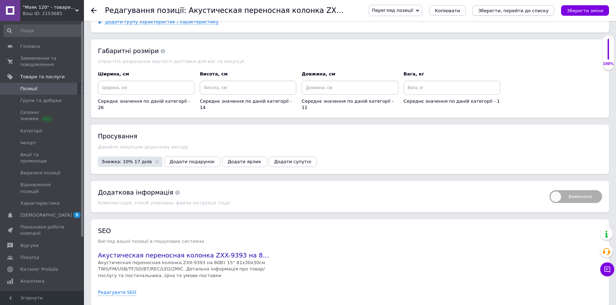
click at [507, 9] on icon "Зберегти, перейти до списку" at bounding box center [513, 10] width 70 height 5
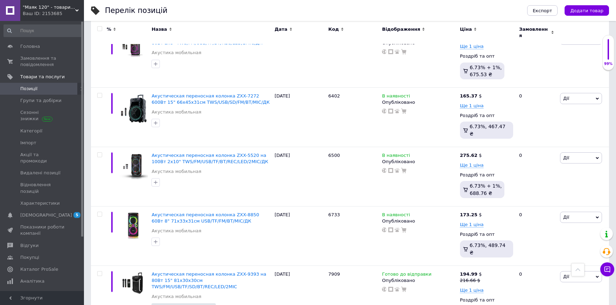
scroll to position [653, 0]
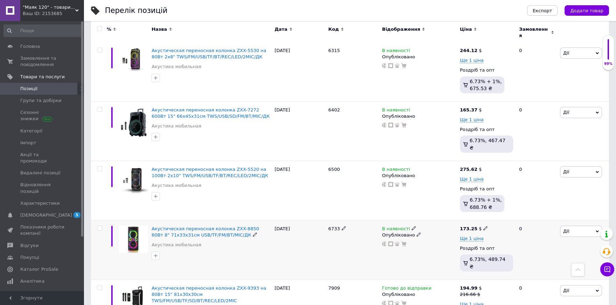
click at [483, 226] on icon at bounding box center [485, 228] width 4 height 4
drag, startPoint x: 500, startPoint y: 170, endPoint x: 510, endPoint y: 171, distance: 9.8
click at [510, 214] on input "173.25" at bounding box center [517, 221] width 53 height 14
type input "172.62"
click at [393, 226] on span "В наявності" at bounding box center [396, 229] width 28 height 7
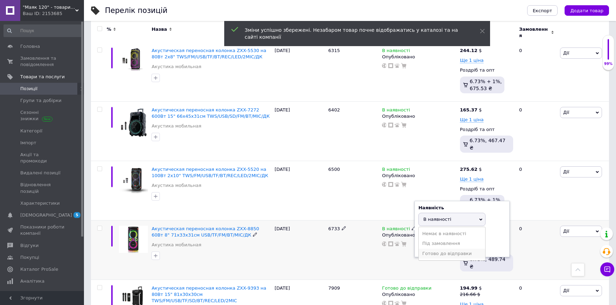
click at [446, 249] on li "Готово до відправки" at bounding box center [452, 254] width 66 height 10
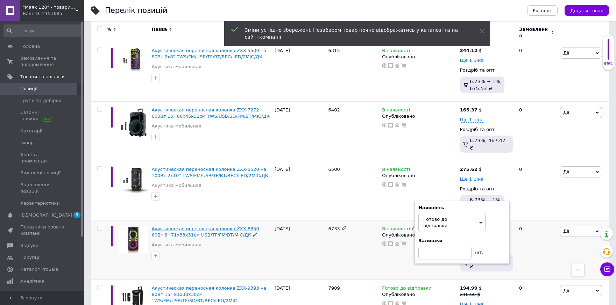
click at [179, 226] on span "Акустическая переносная колонка ZXX-8850 60Вт 8" 71х33х31см USB/TF/FM/BT/MIC/ДК" at bounding box center [204, 232] width 107 height 12
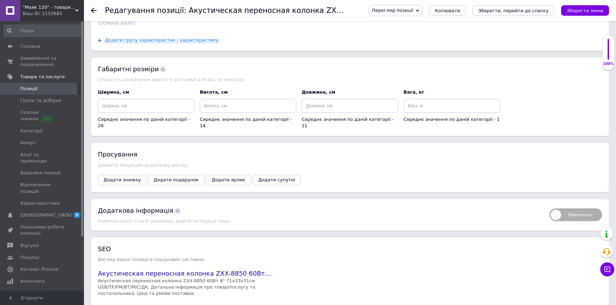
scroll to position [793, 0]
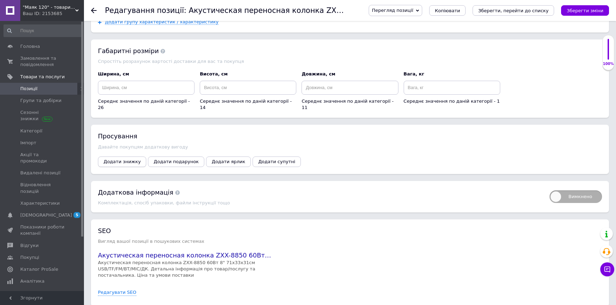
click at [121, 159] on span "Додати знижку" at bounding box center [122, 161] width 37 height 5
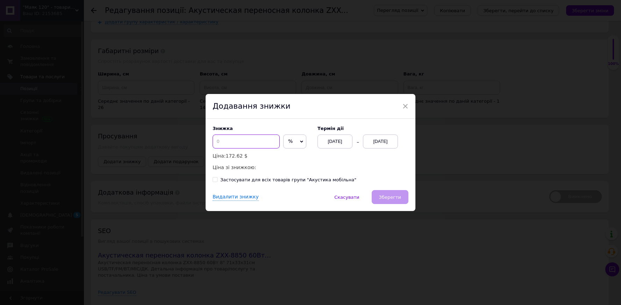
click at [238, 145] on input at bounding box center [246, 142] width 67 height 14
type input "10"
click at [375, 142] on div "12.09.2025" at bounding box center [380, 142] width 35 height 14
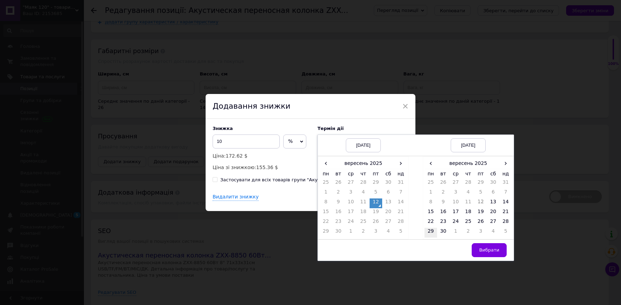
click at [432, 229] on td "29" at bounding box center [431, 233] width 13 height 10
click at [486, 250] on span "Вибрати" at bounding box center [489, 250] width 20 height 5
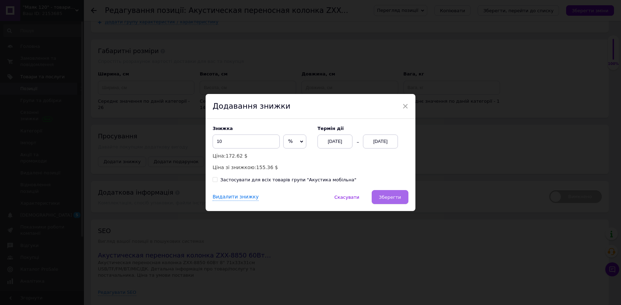
click at [398, 195] on span "Зберегти" at bounding box center [390, 197] width 22 height 5
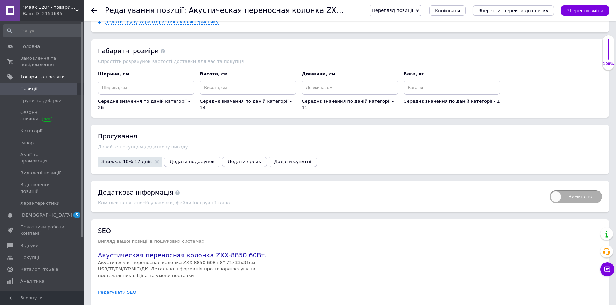
click at [522, 9] on icon "Зберегти, перейти до списку" at bounding box center [513, 10] width 70 height 5
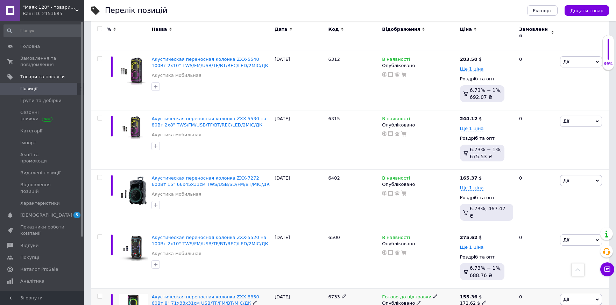
scroll to position [583, 0]
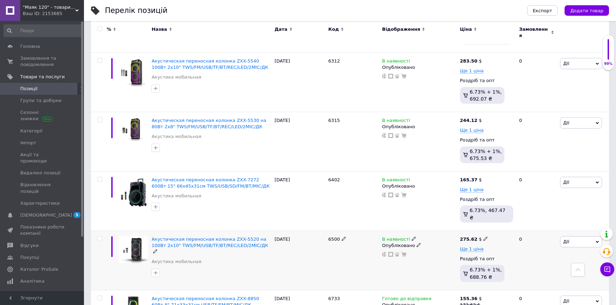
click at [483, 237] on icon at bounding box center [485, 239] width 4 height 4
drag, startPoint x: 500, startPoint y: 180, endPoint x: 513, endPoint y: 181, distance: 12.7
click at [513, 225] on input "275.62" at bounding box center [517, 232] width 53 height 14
type input "273.8"
click at [216, 237] on span "Акустическая переносная колонка ZXX-5520 на 100Вт 2x10" TWS/FM/USB/TF/BT/REC/LE…" at bounding box center [209, 243] width 116 height 12
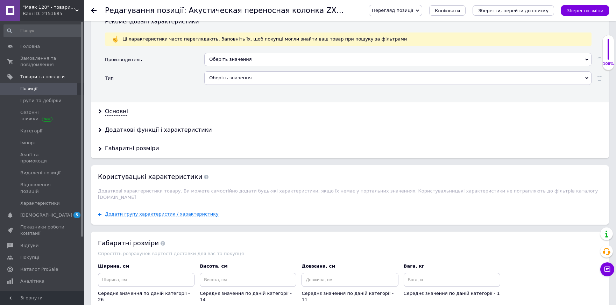
scroll to position [676, 0]
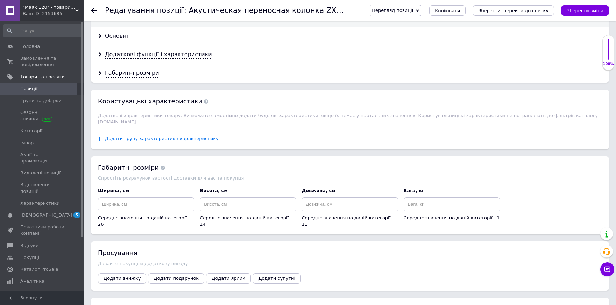
click at [126, 276] on span "Додати знижку" at bounding box center [122, 278] width 37 height 5
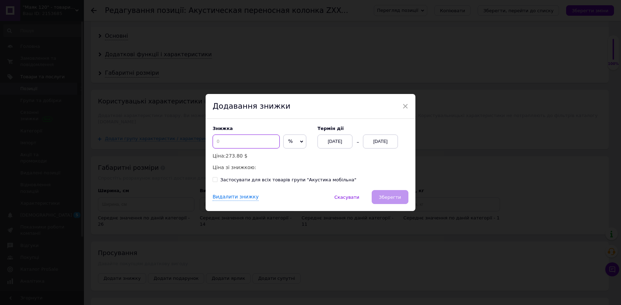
click at [228, 143] on input at bounding box center [246, 142] width 67 height 14
type input "10"
click at [383, 142] on div "12.09.2025" at bounding box center [380, 142] width 35 height 14
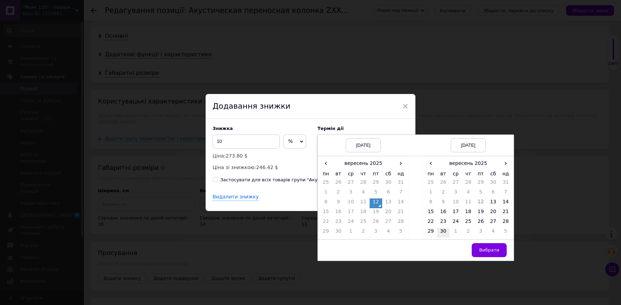
drag, startPoint x: 432, startPoint y: 232, endPoint x: 440, endPoint y: 234, distance: 8.1
click at [432, 232] on td "29" at bounding box center [431, 233] width 13 height 10
click at [494, 252] on span "Вибрати" at bounding box center [489, 250] width 20 height 5
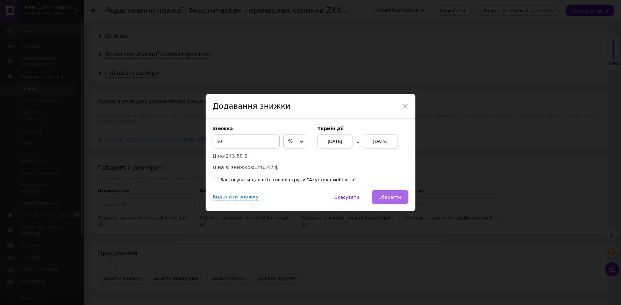
click at [396, 193] on button "Зберегти" at bounding box center [390, 197] width 37 height 14
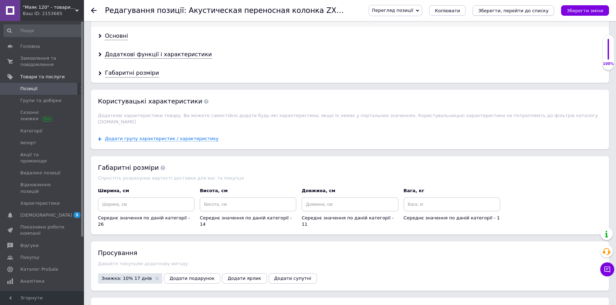
click at [527, 11] on icon "Зберегти, перейти до списку" at bounding box center [513, 10] width 70 height 5
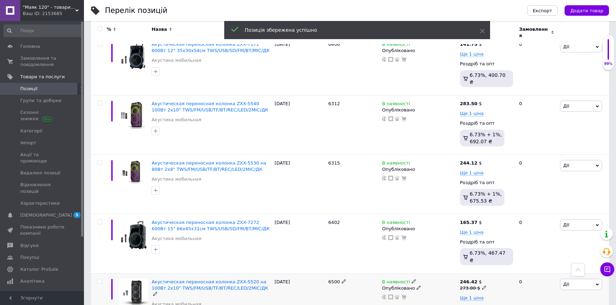
scroll to position [536, 0]
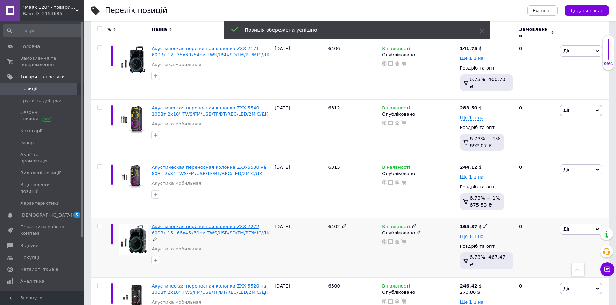
click at [194, 224] on span "Акустическая переносная колонка ZXX-7272 600Вт 15" 66х45х31см TWS/USB/SD/FM/BT/…" at bounding box center [210, 230] width 118 height 12
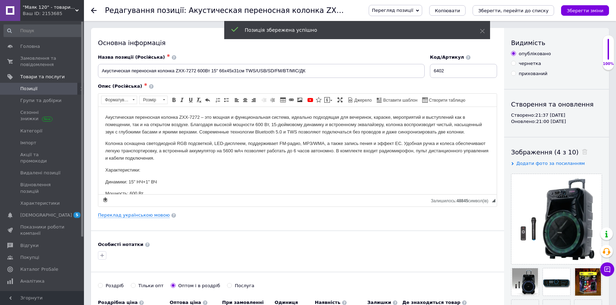
click at [94, 8] on icon at bounding box center [94, 11] width 6 height 6
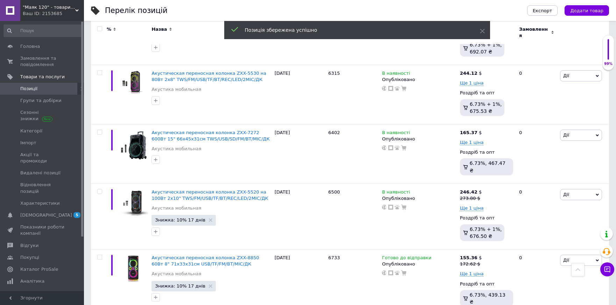
scroll to position [676, 0]
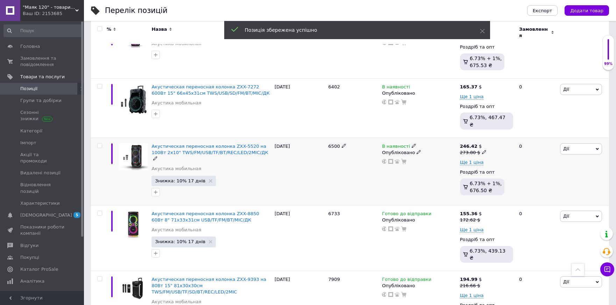
click at [392, 144] on span "В наявності" at bounding box center [396, 147] width 28 height 7
click at [426, 166] on li "Готово до відправки" at bounding box center [452, 171] width 66 height 10
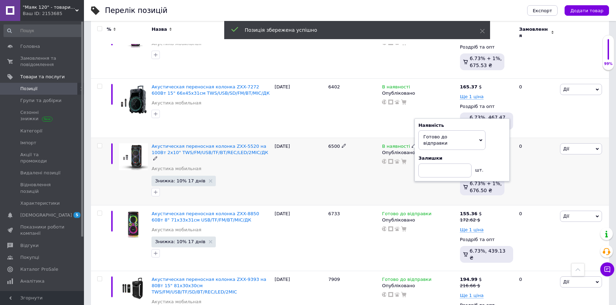
click at [344, 138] on div "6500" at bounding box center [354, 171] width 54 height 67
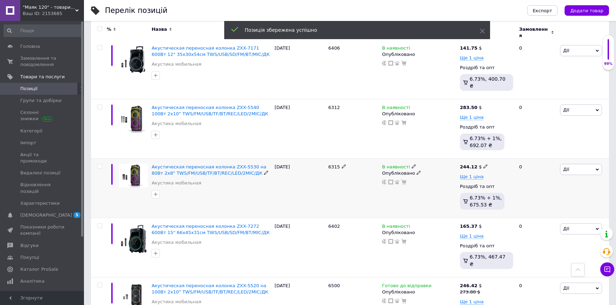
scroll to position [536, 0]
click at [392, 224] on span "В наявності" at bounding box center [396, 227] width 28 height 7
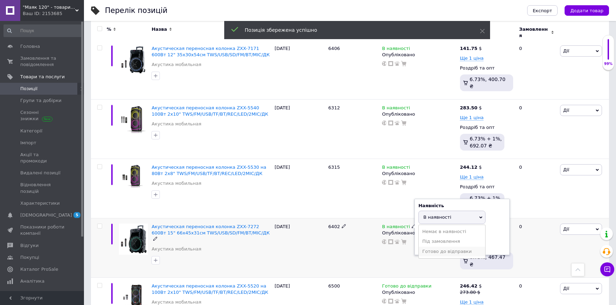
click at [429, 247] on li "Готово до відправки" at bounding box center [452, 252] width 66 height 10
click at [354, 218] on div "6402" at bounding box center [354, 247] width 54 height 59
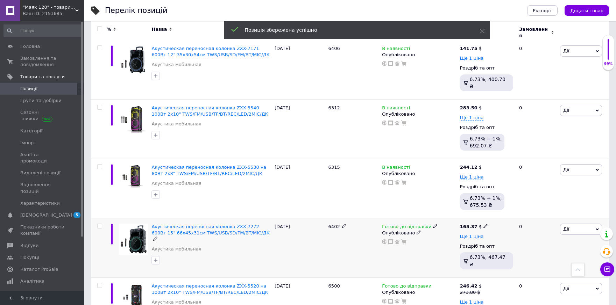
click at [483, 225] on use at bounding box center [485, 227] width 4 height 4
drag, startPoint x: 499, startPoint y: 174, endPoint x: 515, endPoint y: 177, distance: 15.9
click at [515, 212] on input "165.37" at bounding box center [517, 219] width 53 height 14
type input "164.28"
click at [189, 224] on span "Акустическая переносная колонка ZXX-7272 600Вт 15" 66х45х31см TWS/USB/SD/FM/BT/…" at bounding box center [210, 230] width 118 height 12
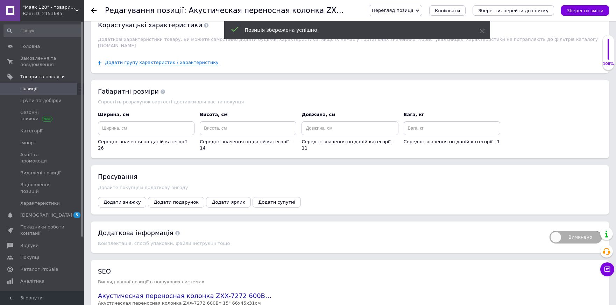
scroll to position [769, 0]
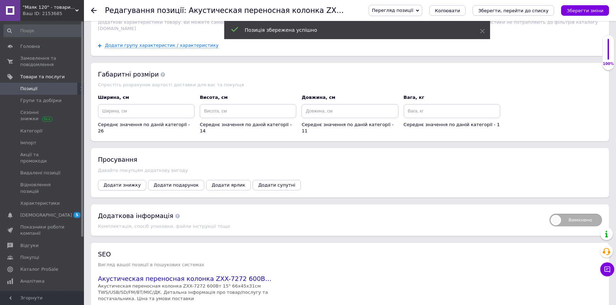
click at [113, 180] on button "Додати знижку" at bounding box center [122, 185] width 48 height 10
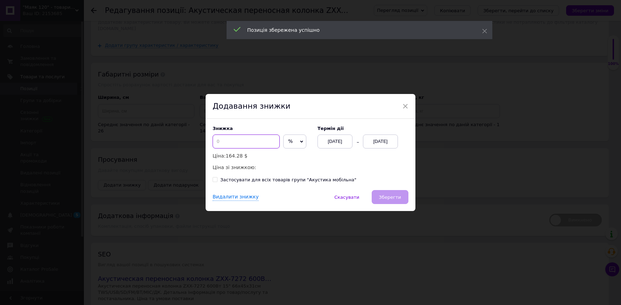
click at [235, 145] on input at bounding box center [246, 142] width 67 height 14
type input "10"
click at [380, 147] on div "12.09.2025" at bounding box center [380, 142] width 35 height 14
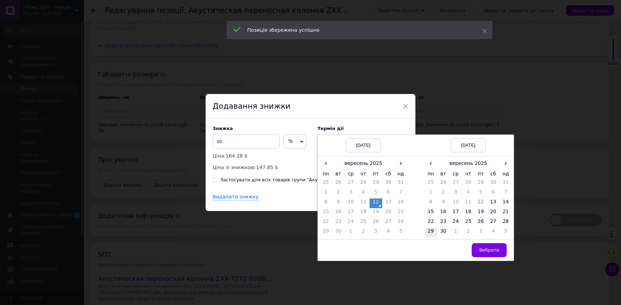
click at [428, 231] on td "29" at bounding box center [431, 233] width 13 height 10
click at [490, 251] on span "Вибрати" at bounding box center [489, 250] width 20 height 5
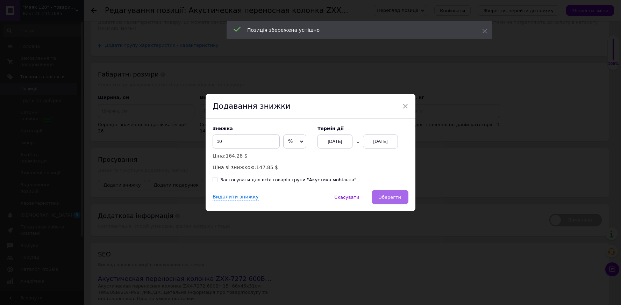
click at [398, 195] on span "Зберегти" at bounding box center [390, 197] width 22 height 5
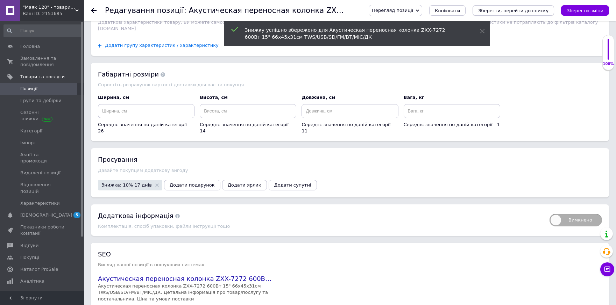
click at [505, 14] on button "Зберегти, перейти до списку" at bounding box center [512, 10] width 81 height 10
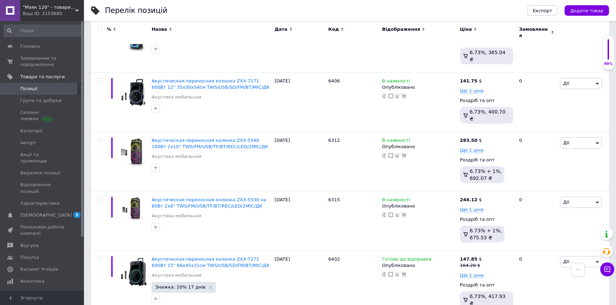
scroll to position [490, 0]
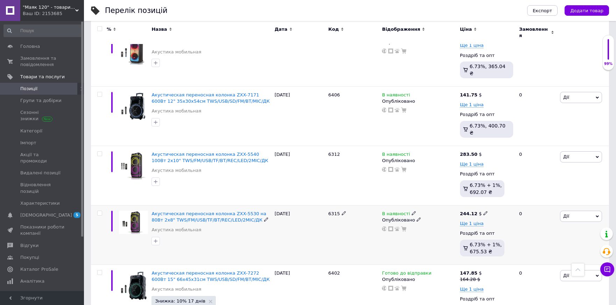
click at [393, 211] on span "В наявності" at bounding box center [396, 214] width 28 height 7
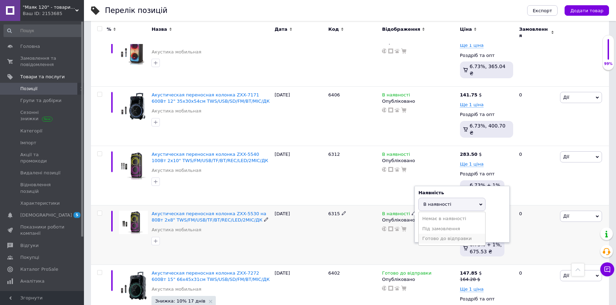
click at [442, 234] on li "Готово до відправки" at bounding box center [452, 239] width 66 height 10
click at [351, 205] on div "6315" at bounding box center [354, 234] width 54 height 59
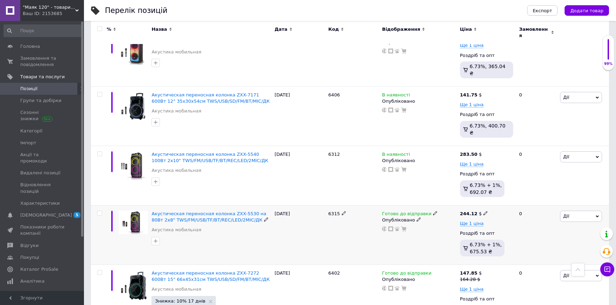
click at [483, 211] on icon at bounding box center [485, 213] width 4 height 4
drag, startPoint x: 501, startPoint y: 164, endPoint x: 517, endPoint y: 170, distance: 17.4
click at [517, 199] on input "244.12" at bounding box center [517, 206] width 53 height 14
type input "242.85"
click at [203, 211] on span "Акустическая переносная колонка ZXX-5530 на 80Вт 2x8" TWS/FM/USB/TF/BT/REC/LED/…" at bounding box center [208, 217] width 115 height 12
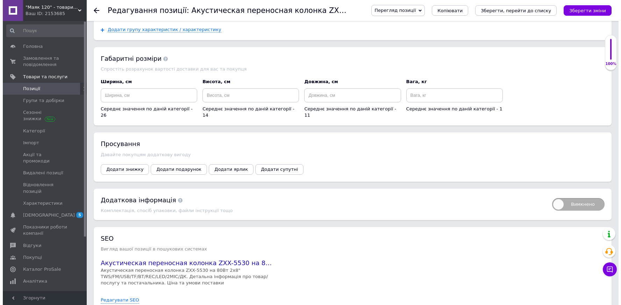
scroll to position [812, 0]
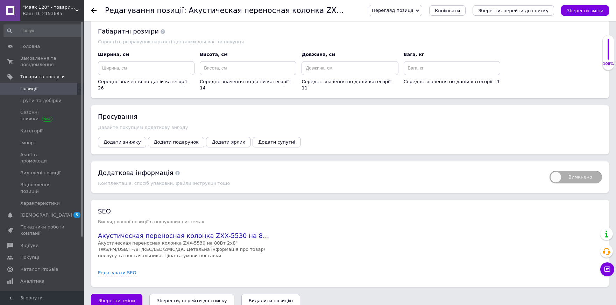
click at [107, 140] on span "Додати знижку" at bounding box center [122, 142] width 37 height 5
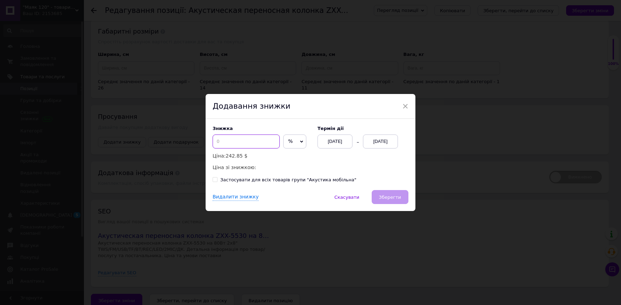
click at [239, 142] on input at bounding box center [246, 142] width 67 height 14
type input "10"
click at [374, 139] on div "12.09.2025" at bounding box center [380, 142] width 35 height 14
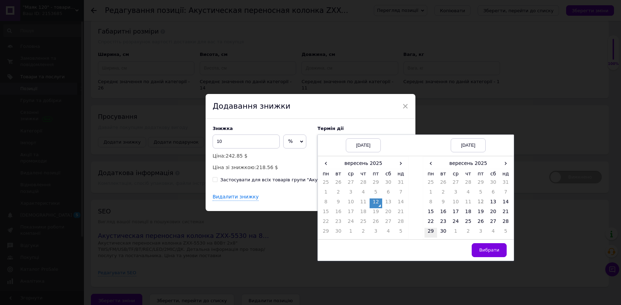
click at [428, 233] on td "29" at bounding box center [431, 233] width 13 height 10
click at [492, 248] on span "Вибрати" at bounding box center [489, 250] width 20 height 5
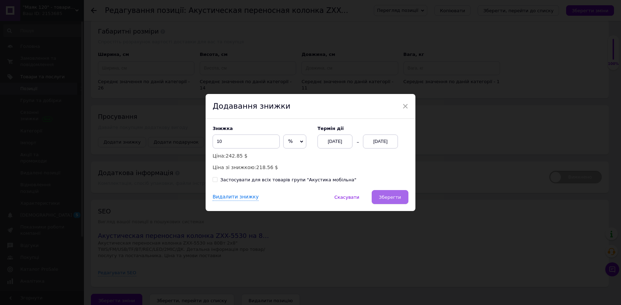
click at [396, 198] on span "Зберегти" at bounding box center [390, 197] width 22 height 5
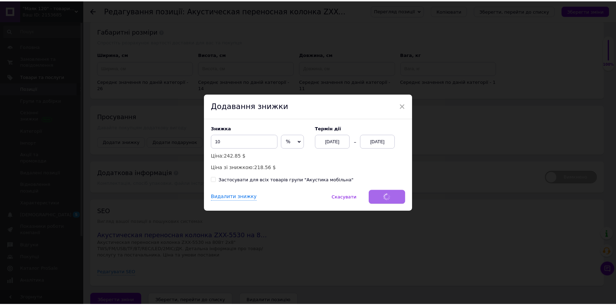
scroll to position [806, 0]
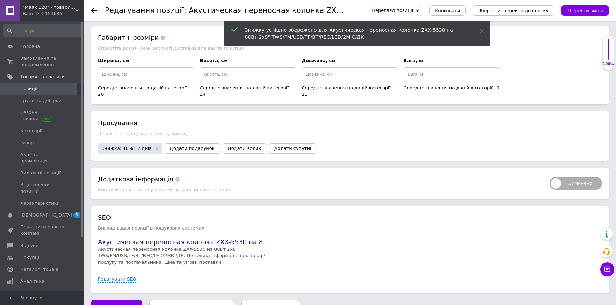
click at [513, 13] on icon "Зберегти, перейти до списку" at bounding box center [513, 10] width 70 height 5
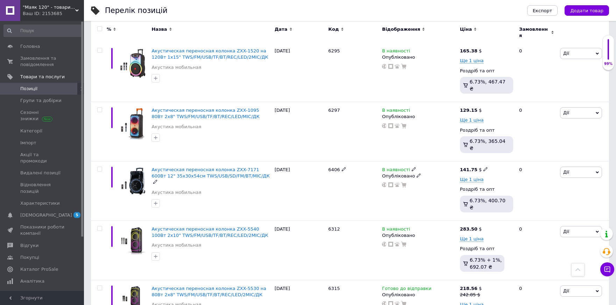
scroll to position [420, 0]
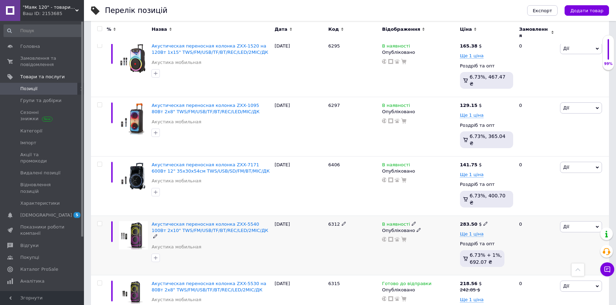
click at [393, 222] on span "В наявності" at bounding box center [396, 225] width 28 height 7
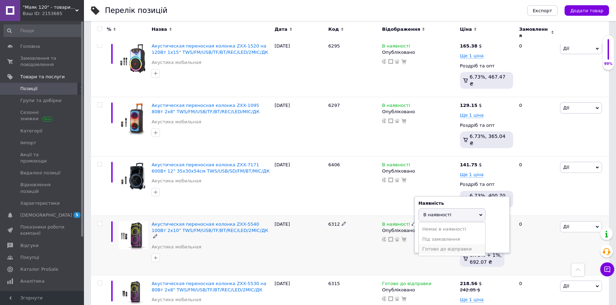
click at [431, 244] on li "Готово до відправки" at bounding box center [452, 249] width 66 height 10
click at [429, 219] on div "В наявності Наявність Готово до відправки В наявності Немає в наявності Під зам…" at bounding box center [419, 245] width 78 height 59
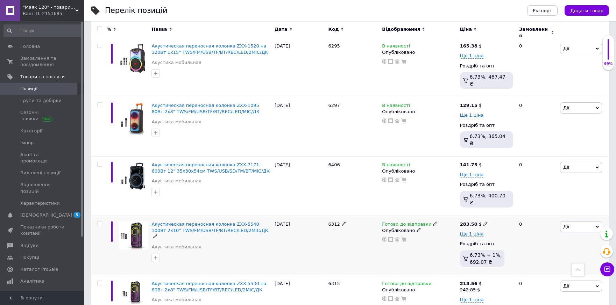
click at [483, 222] on icon at bounding box center [485, 224] width 4 height 4
drag, startPoint x: 499, startPoint y: 175, endPoint x: 513, endPoint y: 171, distance: 14.5
click at [513, 209] on input "283.5" at bounding box center [517, 216] width 53 height 14
type input "280.85"
click at [471, 232] on span "Ще 1 ціна" at bounding box center [472, 235] width 24 height 6
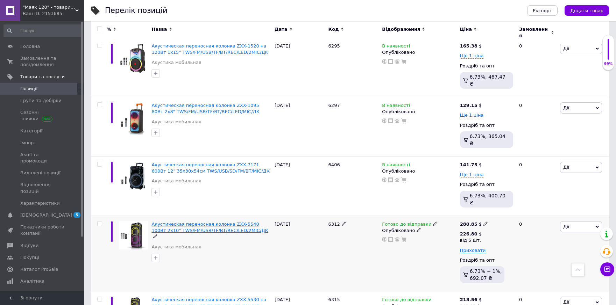
click at [192, 222] on span "Акустическая переносная колонка ZXX-5540 100Вт 2x10" TWS/FM/USB/TF/BT/REC/LED/2…" at bounding box center [209, 228] width 116 height 12
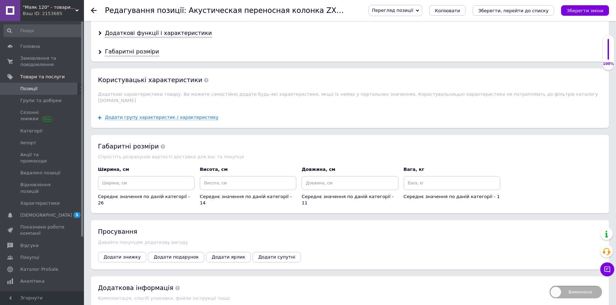
scroll to position [699, 0]
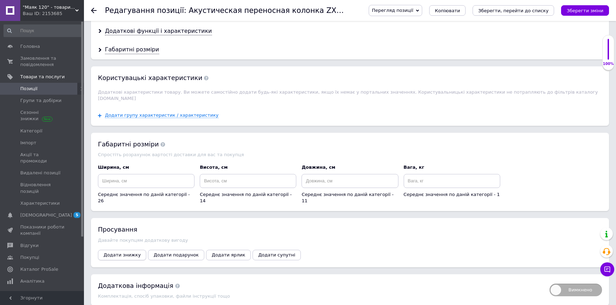
click at [114, 252] on span "Додати знижку" at bounding box center [122, 254] width 37 height 5
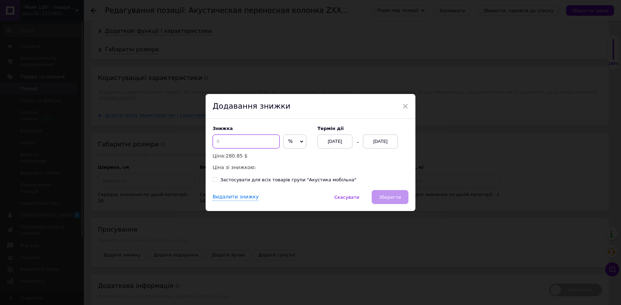
click at [243, 140] on input at bounding box center [246, 142] width 67 height 14
type input "10"
click at [371, 143] on div "12.09.2025" at bounding box center [380, 142] width 35 height 14
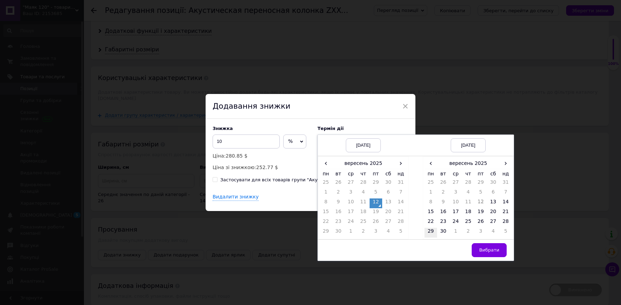
click at [430, 230] on td "29" at bounding box center [431, 233] width 13 height 10
click at [489, 246] on button "Вибрати" at bounding box center [489, 250] width 35 height 14
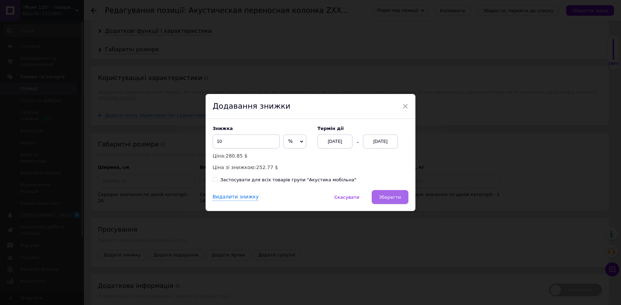
click at [399, 195] on span "Зберегти" at bounding box center [390, 197] width 22 height 5
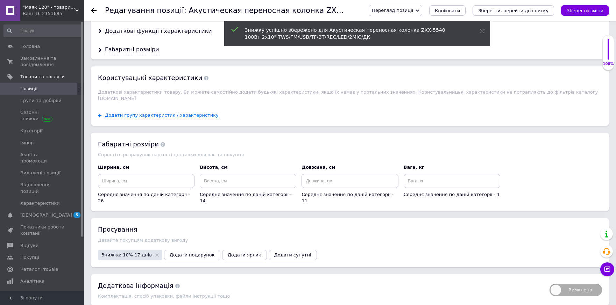
click at [526, 11] on icon "Зберегти, перейти до списку" at bounding box center [513, 10] width 70 height 5
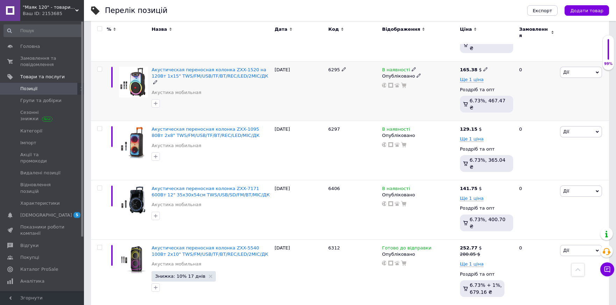
scroll to position [396, 0]
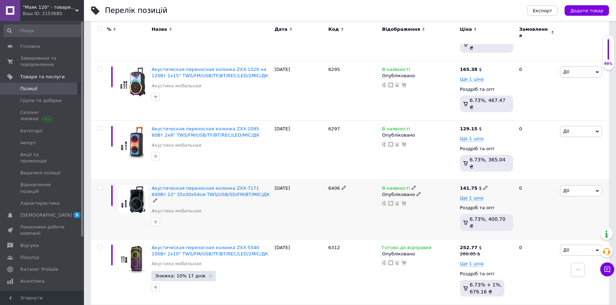
click at [393, 186] on span "В наявності" at bounding box center [396, 189] width 28 height 7
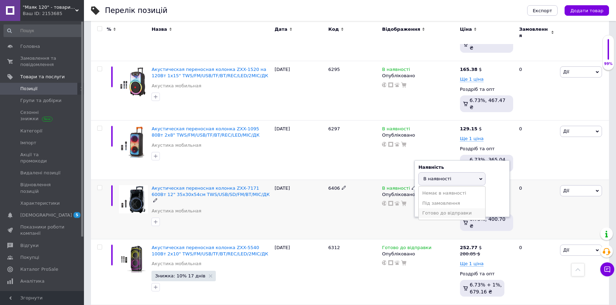
click at [430, 208] on li "Готово до відправки" at bounding box center [452, 213] width 66 height 10
click at [336, 180] on div "6406" at bounding box center [354, 209] width 54 height 59
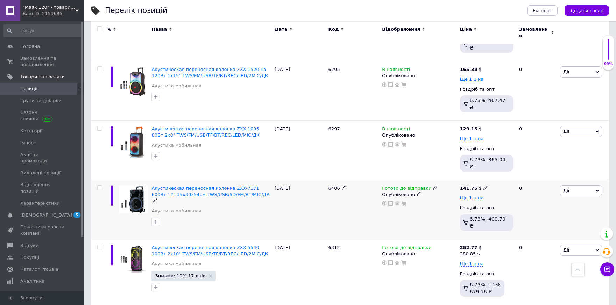
click at [483, 186] on icon at bounding box center [485, 188] width 4 height 4
drag, startPoint x: 500, startPoint y: 145, endPoint x: 510, endPoint y: 152, distance: 12.0
click at [510, 173] on input "141.75" at bounding box center [517, 180] width 53 height 14
type input "140.47"
click at [208, 186] on span "Акустическая переносная колонка ZXX-7171 600Вт 12" 35х30х54см TWS/USB/SD/FM/BT/…" at bounding box center [210, 192] width 118 height 12
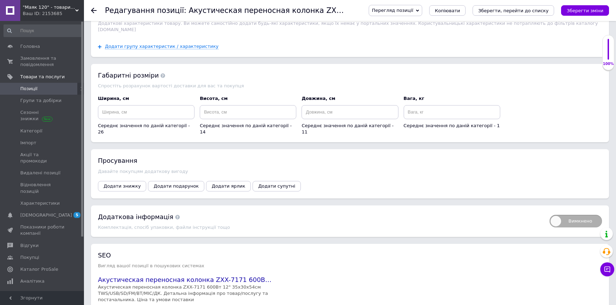
scroll to position [769, 0]
click at [121, 183] on span "Додати знижку" at bounding box center [122, 185] width 37 height 5
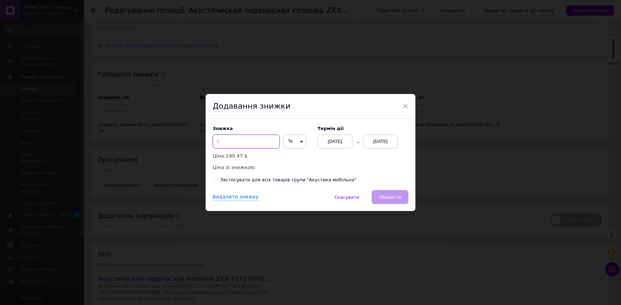
click at [219, 140] on input at bounding box center [246, 142] width 67 height 14
type input "10"
click at [374, 144] on div "12.09.2025" at bounding box center [380, 142] width 35 height 14
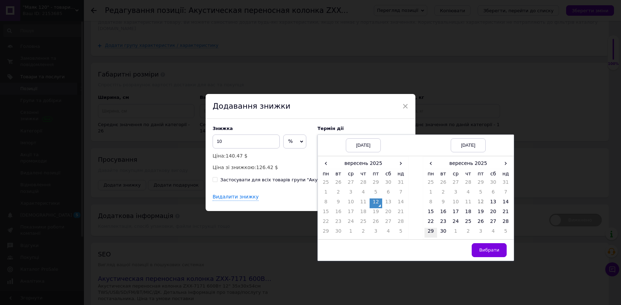
click at [428, 230] on td "29" at bounding box center [431, 233] width 13 height 10
click at [484, 255] on button "Вибрати" at bounding box center [489, 250] width 35 height 14
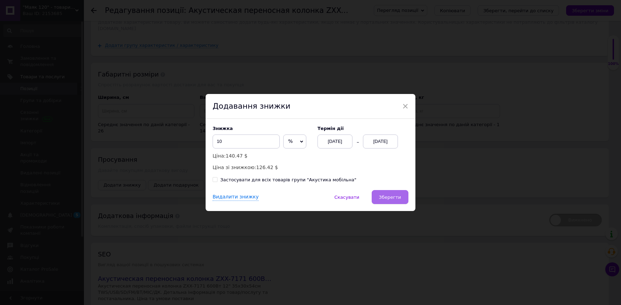
click at [384, 198] on span "Зберегти" at bounding box center [390, 197] width 22 height 5
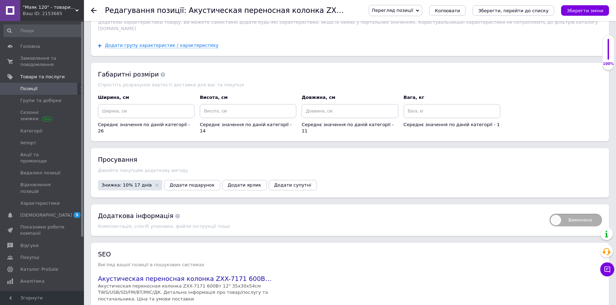
click at [91, 11] on icon at bounding box center [94, 11] width 6 height 6
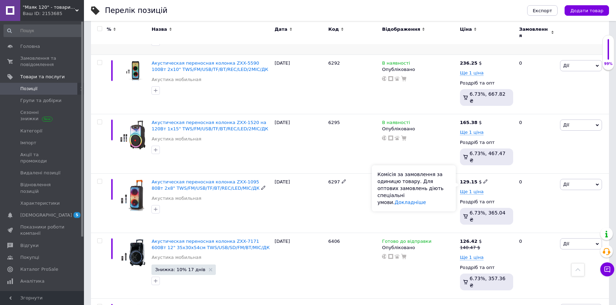
scroll to position [373, 0]
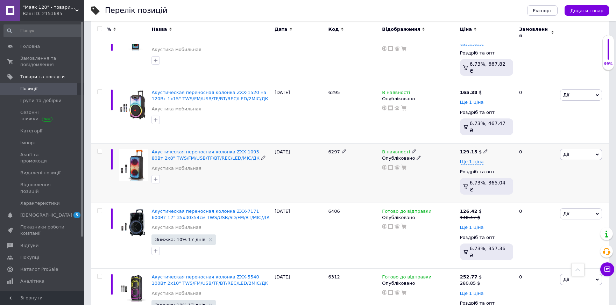
click at [394, 149] on span "В наявності" at bounding box center [396, 152] width 28 height 7
click at [430, 172] on li "Готово до відправки" at bounding box center [452, 177] width 66 height 10
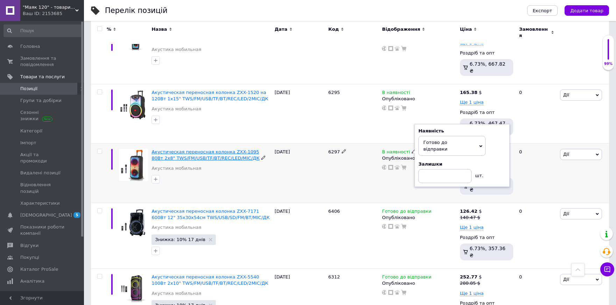
click at [198, 149] on span "Акустическая переносная колонка ZXX-1095 80Вт 2x8" TWS/FM/USB/TF/BT/REC/LED/MIC…" at bounding box center [205, 155] width 108 height 12
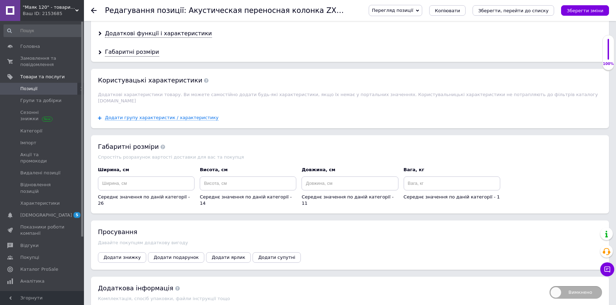
scroll to position [793, 0]
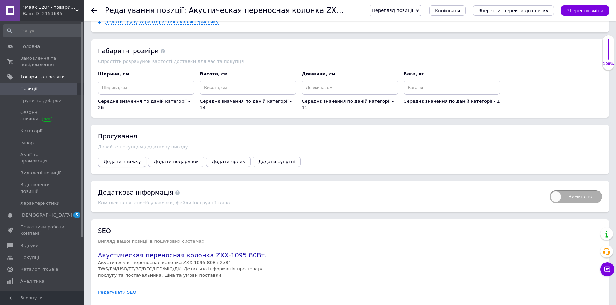
click at [112, 159] on span "Додати знижку" at bounding box center [122, 161] width 37 height 5
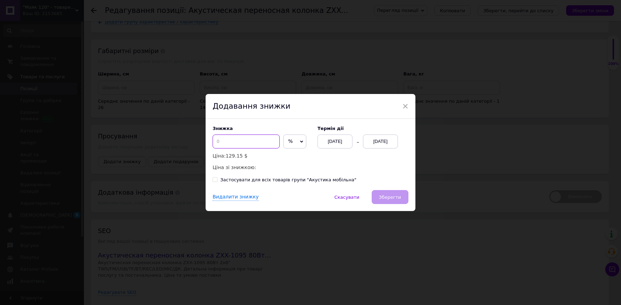
click at [224, 139] on input at bounding box center [246, 142] width 67 height 14
type input "10"
click at [382, 140] on div "12.09.2025" at bounding box center [380, 142] width 35 height 14
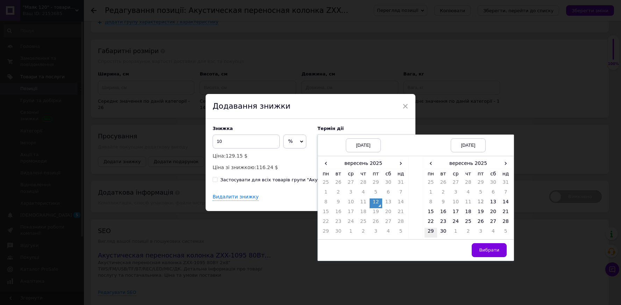
click at [427, 231] on td "29" at bounding box center [431, 233] width 13 height 10
click at [491, 253] on span "Вибрати" at bounding box center [489, 250] width 20 height 5
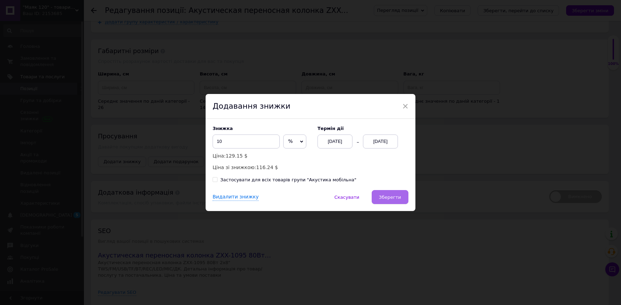
click at [386, 196] on span "Зберегти" at bounding box center [390, 197] width 22 height 5
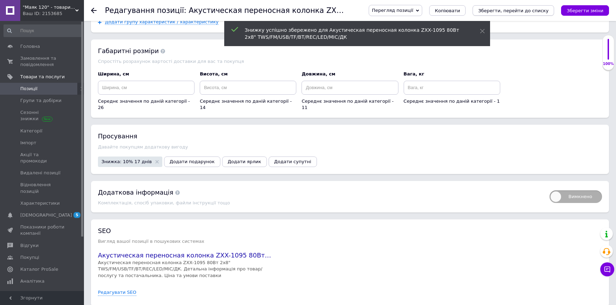
click at [511, 8] on icon "Зберегти, перейти до списку" at bounding box center [513, 10] width 70 height 5
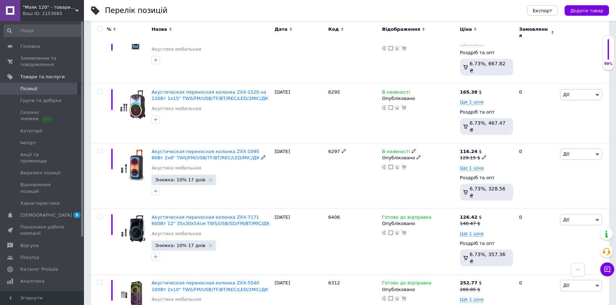
scroll to position [396, 0]
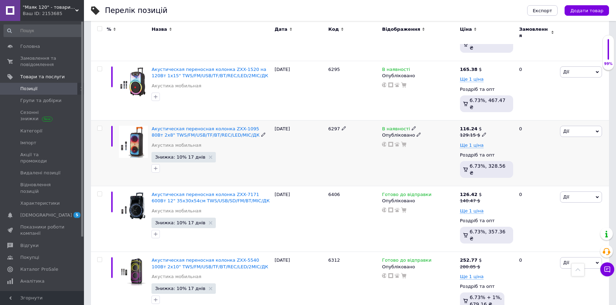
click at [482, 133] on icon at bounding box center [484, 135] width 4 height 4
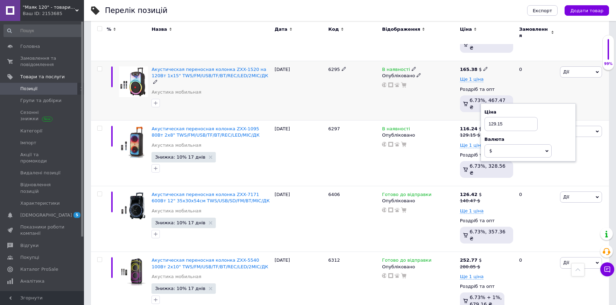
drag, startPoint x: 498, startPoint y: 94, endPoint x: 585, endPoint y: 60, distance: 93.7
type input "128.57"
click at [375, 137] on div "6297" at bounding box center [354, 154] width 54 height 66
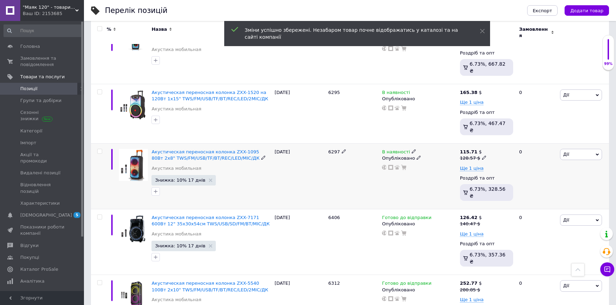
scroll to position [350, 0]
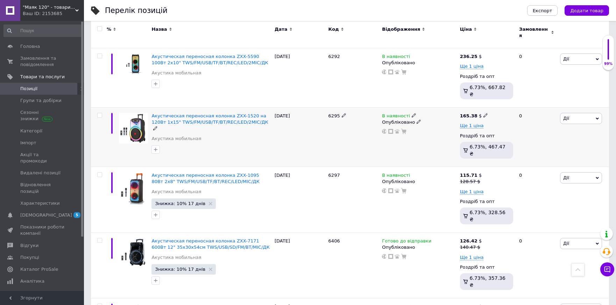
click at [483, 114] on use at bounding box center [485, 116] width 4 height 4
drag, startPoint x: 507, startPoint y: 85, endPoint x: 500, endPoint y: 87, distance: 7.1
click at [500, 101] on input "165.38" at bounding box center [517, 108] width 53 height 14
type input "164.28"
click at [393, 113] on span "В наявності" at bounding box center [396, 116] width 28 height 7
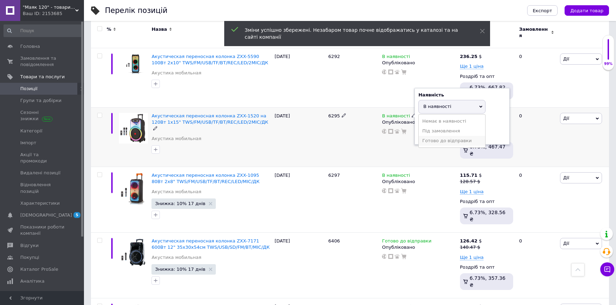
click at [440, 136] on li "Готово до відправки" at bounding box center [452, 141] width 66 height 10
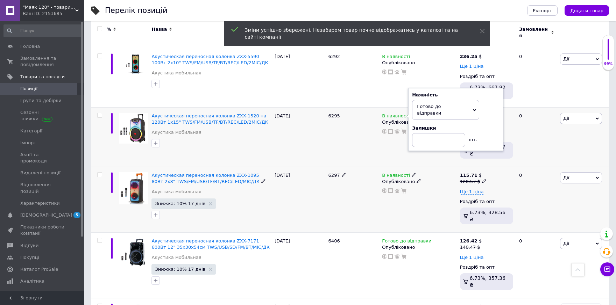
click at [398, 173] on span "В наявності" at bounding box center [396, 176] width 28 height 7
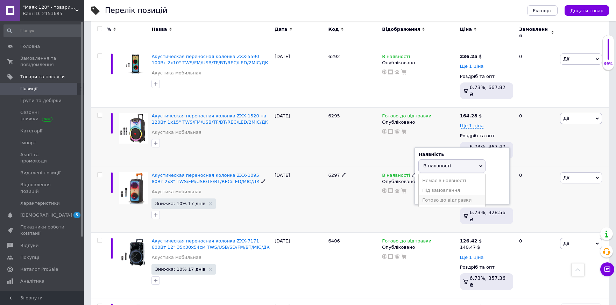
click at [435, 195] on li "Готово до відправки" at bounding box center [452, 200] width 66 height 10
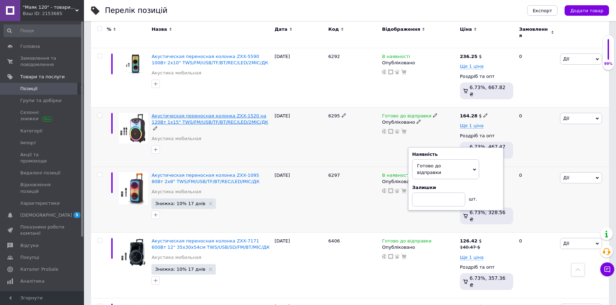
click at [223, 113] on span "Акустическая переносная колонка ZXX-1520 на 120Вт 1x15" TWS/FM/USB/TF/BT/REC/LE…" at bounding box center [209, 119] width 116 height 12
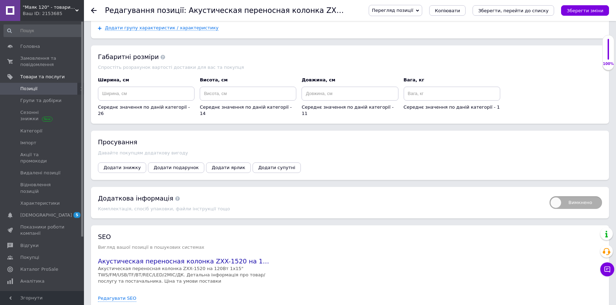
scroll to position [793, 0]
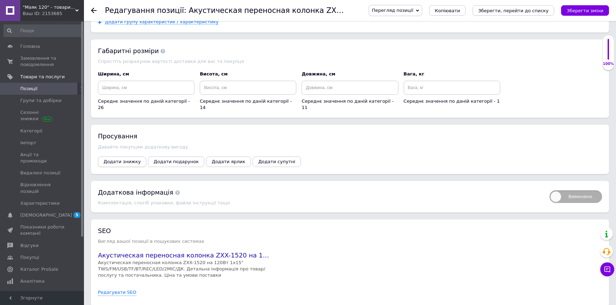
click at [116, 159] on span "Додати знижку" at bounding box center [122, 161] width 37 height 5
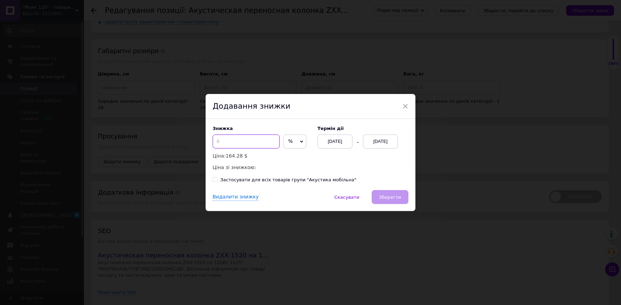
click at [235, 142] on input at bounding box center [246, 142] width 67 height 14
type input "10"
click at [386, 143] on div "12.09.2025" at bounding box center [380, 142] width 35 height 14
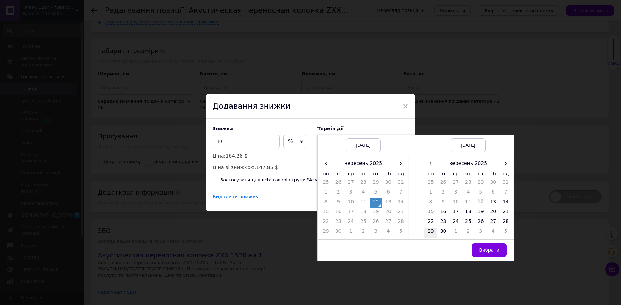
click at [431, 232] on td "29" at bounding box center [431, 233] width 13 height 10
click at [485, 248] on span "Вибрати" at bounding box center [489, 250] width 20 height 5
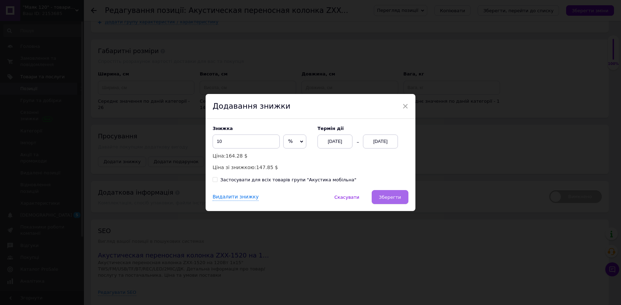
click at [395, 197] on span "Зберегти" at bounding box center [390, 197] width 22 height 5
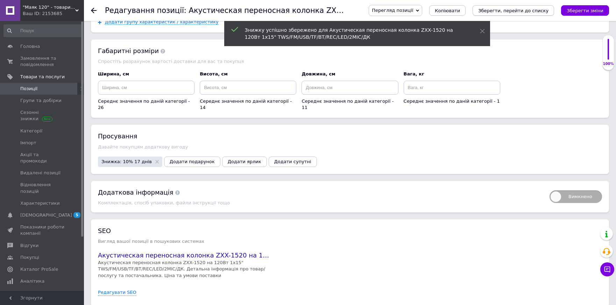
click at [535, 10] on icon "Зберегти, перейти до списку" at bounding box center [513, 10] width 70 height 5
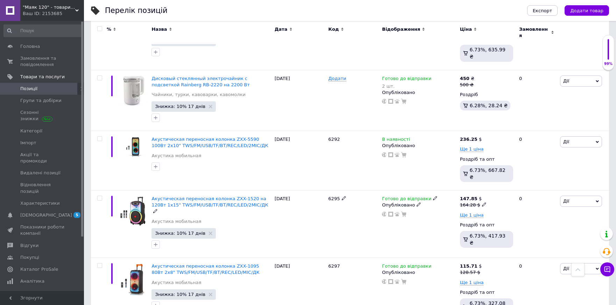
scroll to position [256, 0]
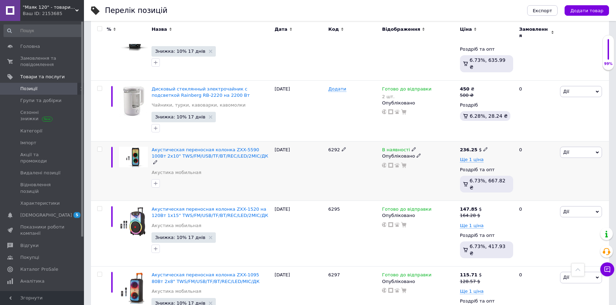
click at [483, 147] on icon at bounding box center [485, 149] width 4 height 4
drag, startPoint x: 501, startPoint y: 127, endPoint x: 506, endPoint y: 128, distance: 4.6
click at [506, 135] on input "236.25" at bounding box center [517, 142] width 53 height 14
drag, startPoint x: 501, startPoint y: 127, endPoint x: 514, endPoint y: 128, distance: 13.0
click at [514, 135] on input "236.25" at bounding box center [517, 142] width 53 height 14
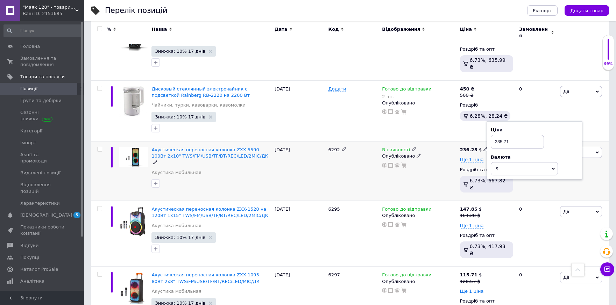
type input "235.71"
click at [398, 147] on span "В наявності" at bounding box center [396, 150] width 28 height 7
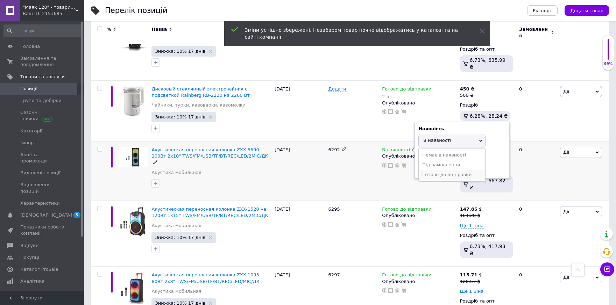
click at [444, 170] on li "Готово до відправки" at bounding box center [452, 175] width 66 height 10
click at [187, 147] on span "Акустическая переносная колонка ZXX-5590 100Вт 2x10" TWS/FM/USB/TF/BT/REC/LED/2…" at bounding box center [209, 153] width 116 height 12
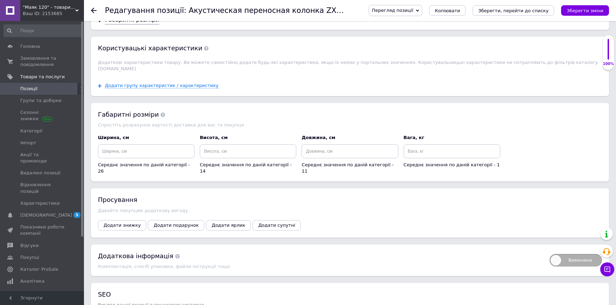
scroll to position [746, 0]
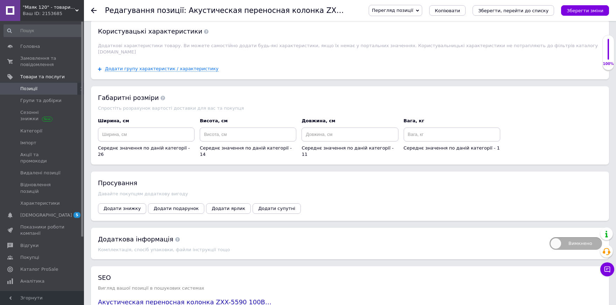
click at [123, 206] on span "Додати знижку" at bounding box center [122, 208] width 37 height 5
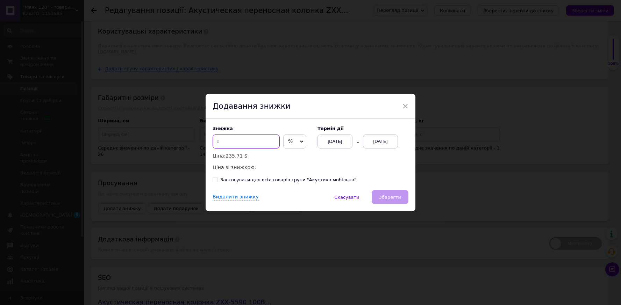
click at [246, 143] on input at bounding box center [246, 142] width 67 height 14
type input "10"
click at [395, 195] on span "Зберегти" at bounding box center [390, 197] width 22 height 5
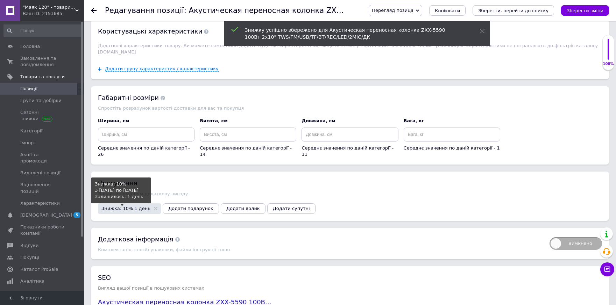
click at [136, 206] on span "Знижка: 10% 1 день" at bounding box center [125, 208] width 49 height 5
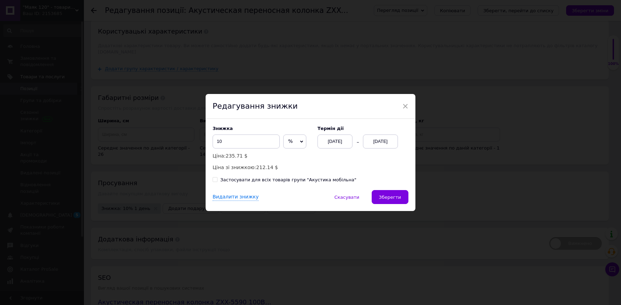
click at [379, 143] on div "12.09.2025" at bounding box center [380, 142] width 35 height 14
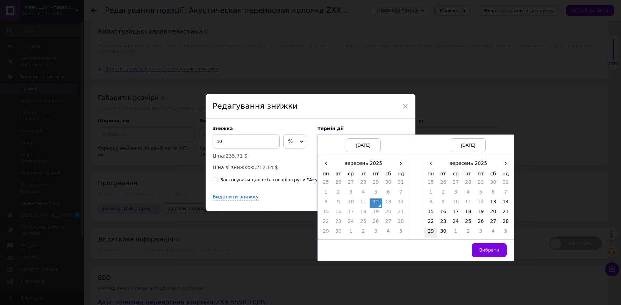
click at [429, 232] on td "29" at bounding box center [431, 233] width 13 height 10
click at [483, 252] on span "Вибрати" at bounding box center [489, 250] width 20 height 5
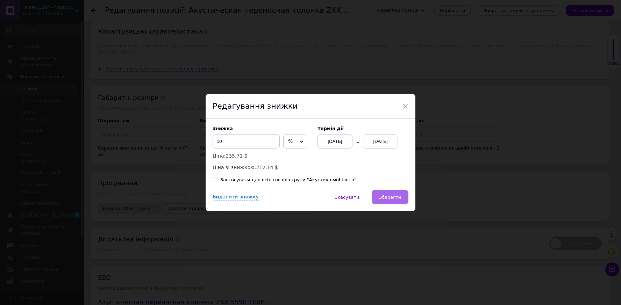
click at [390, 199] on span "Зберегти" at bounding box center [390, 197] width 22 height 5
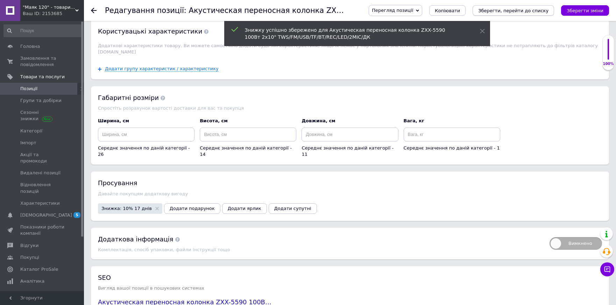
click at [535, 12] on icon "Зберегти, перейти до списку" at bounding box center [513, 10] width 70 height 5
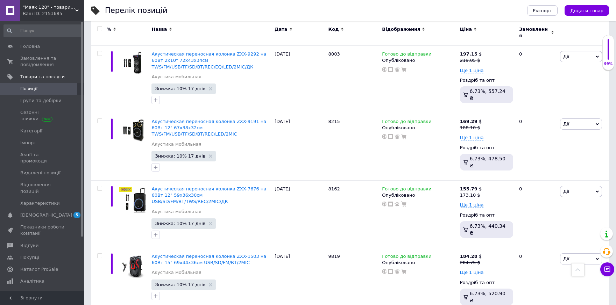
scroll to position [1098, 0]
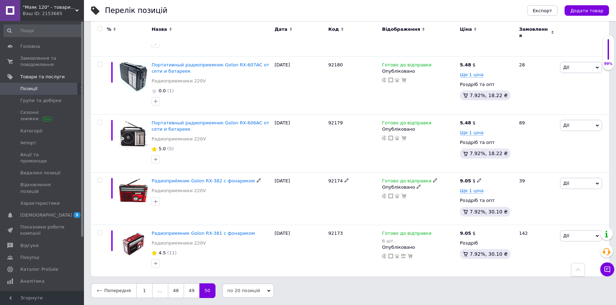
scroll to position [480, 0]
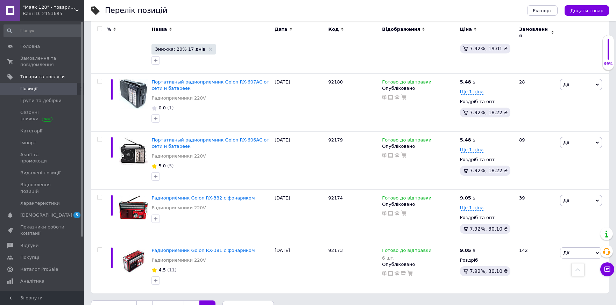
click at [175, 301] on link "48" at bounding box center [176, 308] width 16 height 15
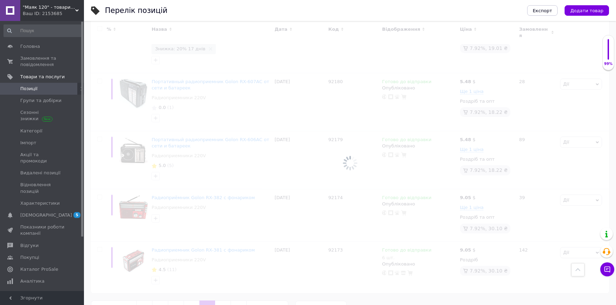
scroll to position [965, 0]
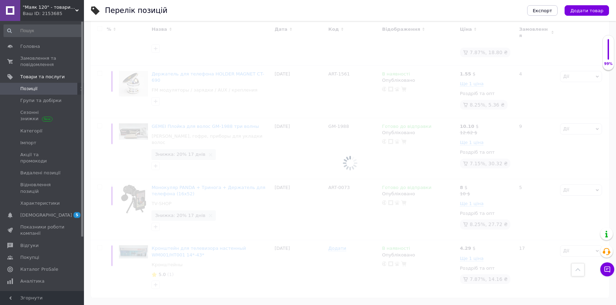
scroll to position [1016, 0]
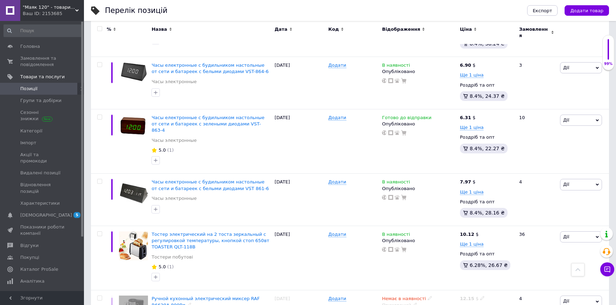
scroll to position [349, 0]
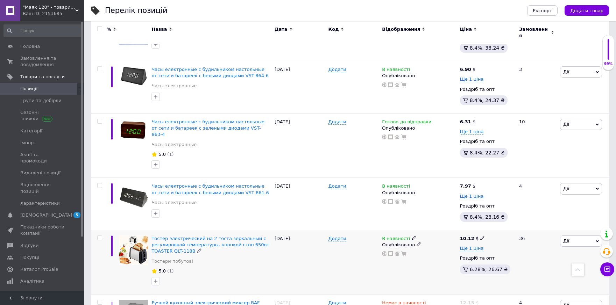
click at [394, 236] on span "В наявності" at bounding box center [396, 239] width 28 height 7
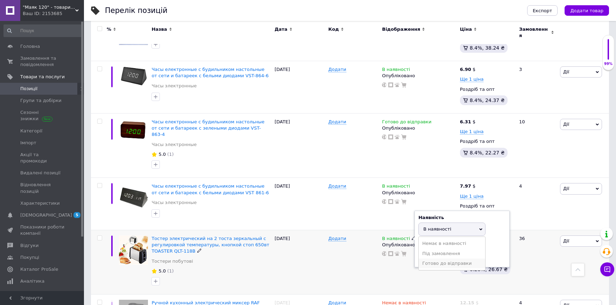
click at [435, 259] on li "Готово до відправки" at bounding box center [452, 264] width 66 height 10
click at [342, 262] on div "Додати" at bounding box center [354, 262] width 54 height 64
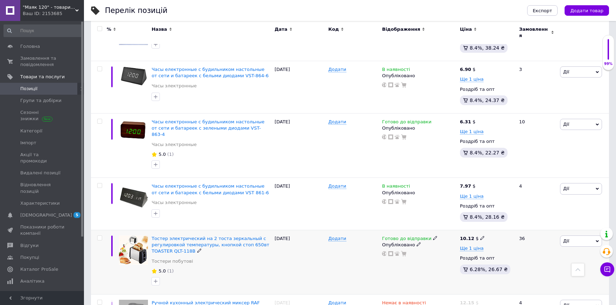
click at [480, 236] on icon at bounding box center [482, 238] width 4 height 4
drag, startPoint x: 494, startPoint y: 216, endPoint x: 511, endPoint y: 217, distance: 16.8
click at [511, 224] on input "10.12" at bounding box center [514, 231] width 53 height 14
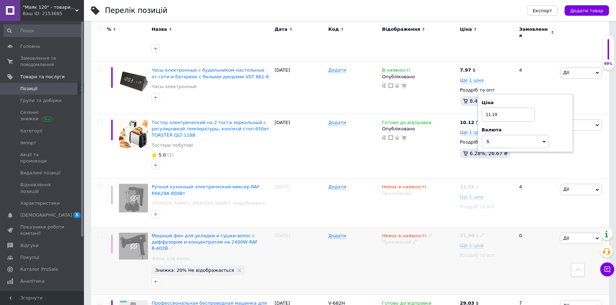
scroll to position [465, 0]
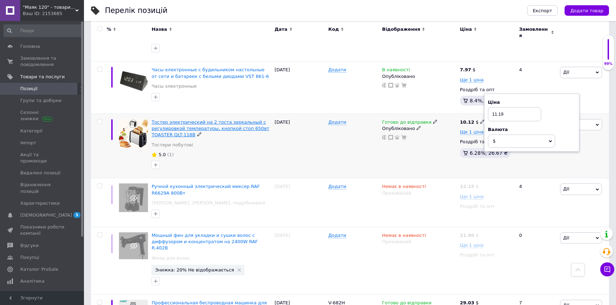
type input "11.19"
click at [176, 120] on span "Тостер электрический на 2 тоста зеркальный с регулировкой температуры, кнопкой …" at bounding box center [210, 129] width 118 height 18
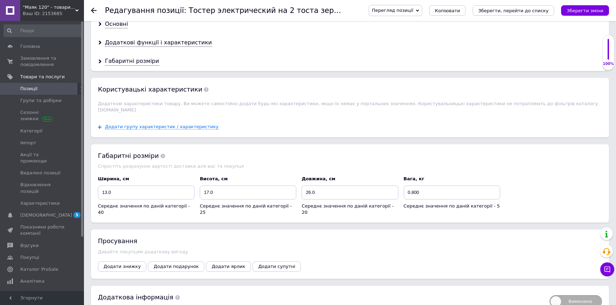
scroll to position [699, 0]
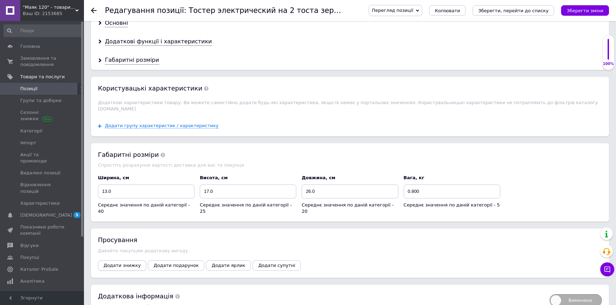
click at [117, 263] on span "Додати знижку" at bounding box center [122, 265] width 37 height 5
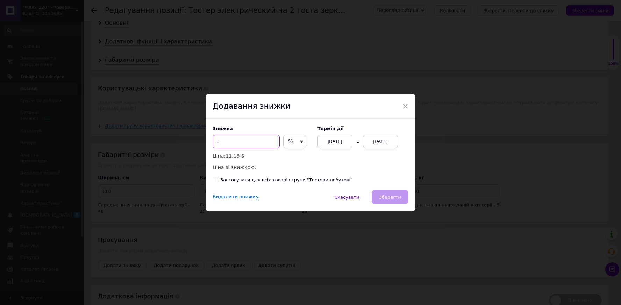
click at [243, 143] on input at bounding box center [246, 142] width 67 height 14
type input "10"
click at [375, 142] on div "12.09.2025" at bounding box center [380, 142] width 35 height 14
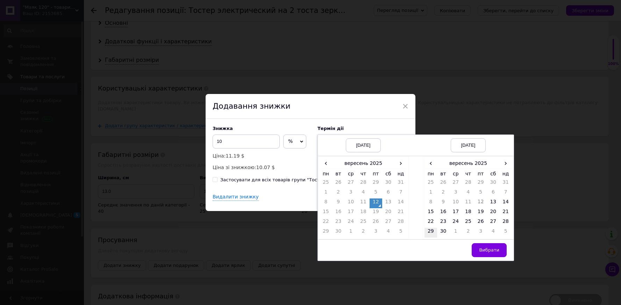
click at [430, 231] on td "29" at bounding box center [431, 233] width 13 height 10
click at [491, 252] on span "Вибрати" at bounding box center [489, 250] width 20 height 5
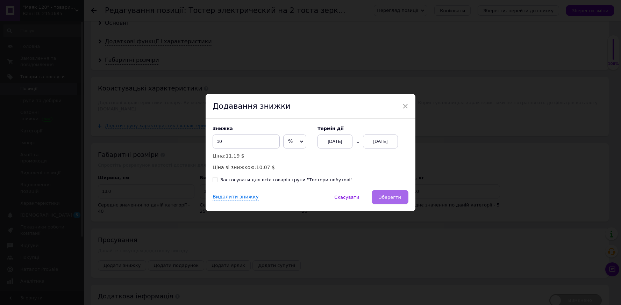
click at [396, 198] on span "Зберегти" at bounding box center [390, 197] width 22 height 5
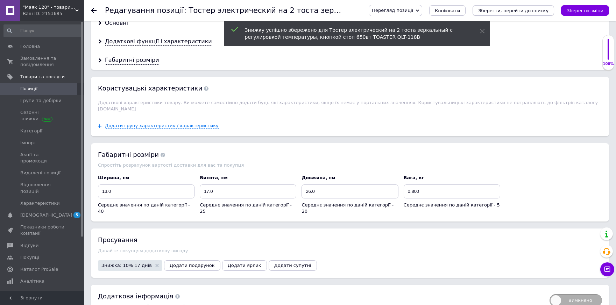
click at [540, 13] on icon "Зберегти, перейти до списку" at bounding box center [513, 10] width 70 height 5
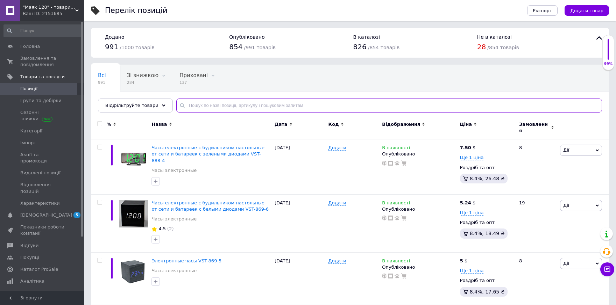
click at [194, 105] on input "text" at bounding box center [389, 106] width 426 height 14
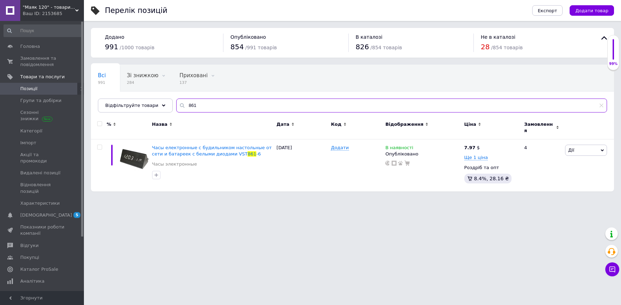
type input "861"
click at [477, 155] on span "Ще 1 ціна" at bounding box center [476, 158] width 24 height 6
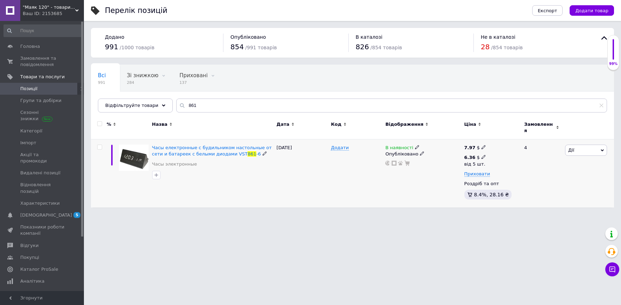
click at [482, 155] on icon at bounding box center [484, 157] width 4 height 4
drag, startPoint x: 504, startPoint y: 137, endPoint x: 493, endPoint y: 141, distance: 11.0
click at [494, 141] on input "6.36" at bounding box center [526, 142] width 67 height 14
click at [510, 140] on input "6.36" at bounding box center [526, 142] width 67 height 14
drag, startPoint x: 509, startPoint y: 140, endPoint x: 483, endPoint y: 140, distance: 25.9
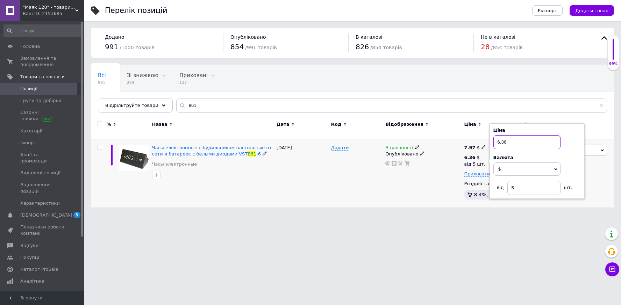
click at [483, 140] on div "7.97 $ 6.36 $ від 5 шт. Ціна 6.36 Валюта $ EUR CHF ₴ GBP ¥ PLN ₸ MDL HUF KGS CN…" at bounding box center [491, 174] width 57 height 69
type input "5.6"
click at [387, 175] on div "В наявності Опубліковано" at bounding box center [423, 174] width 79 height 69
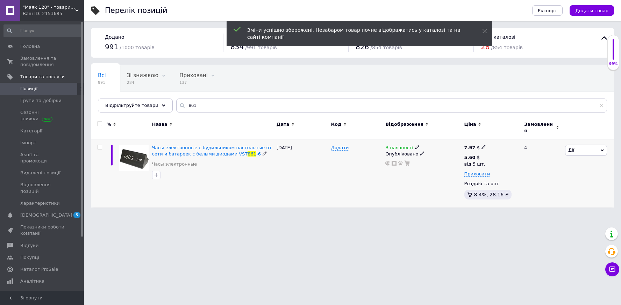
click at [398, 146] on span "В наявності" at bounding box center [399, 148] width 28 height 7
drag, startPoint x: 443, startPoint y: 169, endPoint x: 439, endPoint y: 169, distance: 4.6
click at [443, 169] on li "Готово до відправки" at bounding box center [455, 173] width 66 height 10
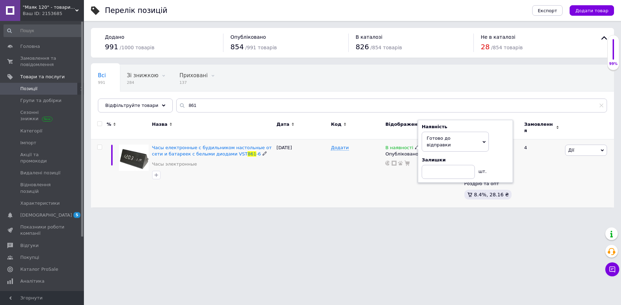
click at [294, 175] on div "09.04.2025" at bounding box center [302, 174] width 55 height 69
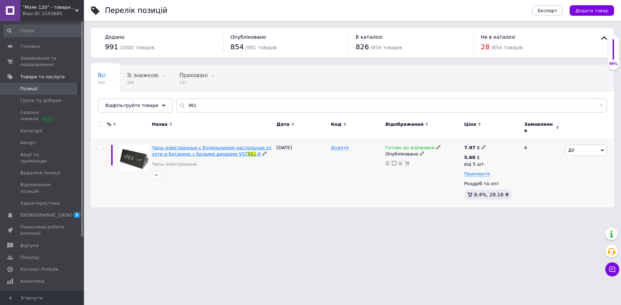
click at [173, 152] on span "Часы електронные с будильником настольные от сети и батареек с белыми диодами V…" at bounding box center [212, 151] width 120 height 12
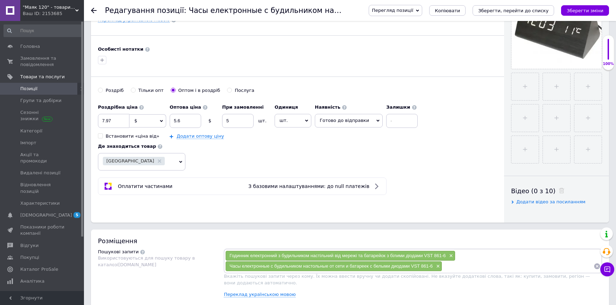
scroll to position [163, 0]
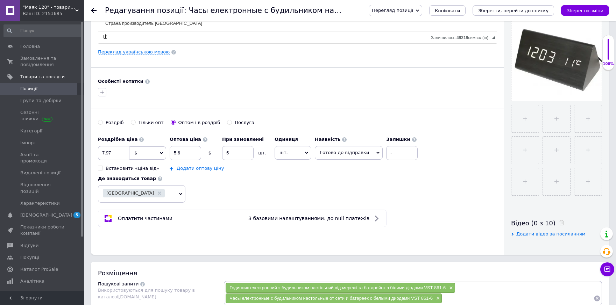
click at [93, 9] on use at bounding box center [94, 11] width 6 height 6
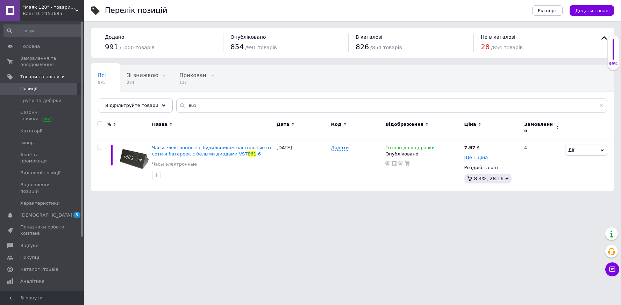
click at [358, 199] on html ""Маяк 120" - товари для дому Ваш ID: 2153685 Сайт "Маяк 120" - товари для дому …" at bounding box center [310, 99] width 621 height 199
click at [197, 151] on span "Часы електронные с будильником настольные от сети и батареек с белыми диодами V…" at bounding box center [212, 151] width 120 height 12
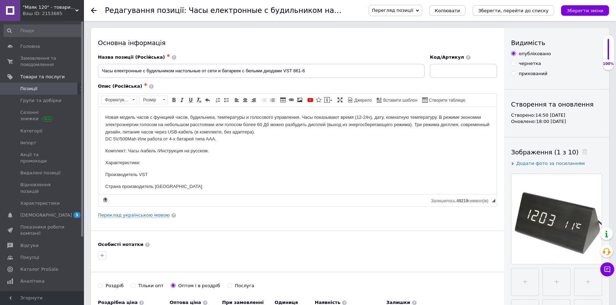
click at [78, 18] on div ""Маяк 120" - товари для дому Ваш ID: 2153685" at bounding box center [52, 10] width 64 height 21
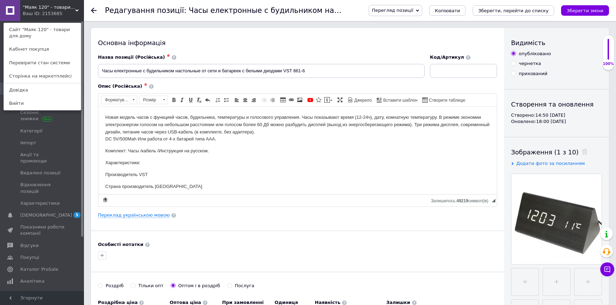
click at [93, 10] on use at bounding box center [94, 11] width 6 height 6
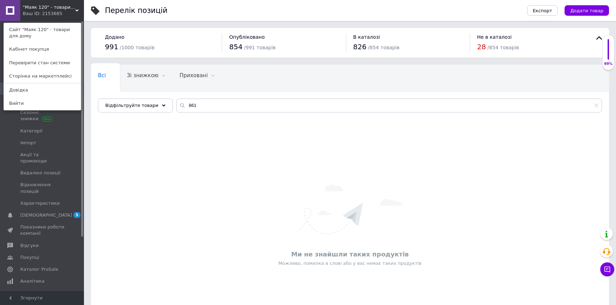
click at [40, 22] on div "Головна Замовлення та повідомлення 0 0 Товари та послуги Позиції Групи та добір…" at bounding box center [43, 157] width 86 height 272
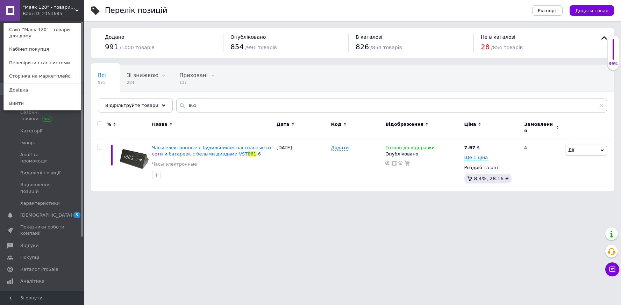
click at [30, 12] on div "Ваш ID: 2153685" at bounding box center [37, 13] width 29 height 6
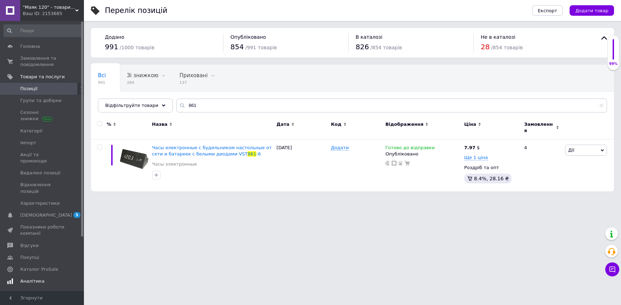
click at [33, 278] on span "Аналітика" at bounding box center [32, 281] width 24 height 6
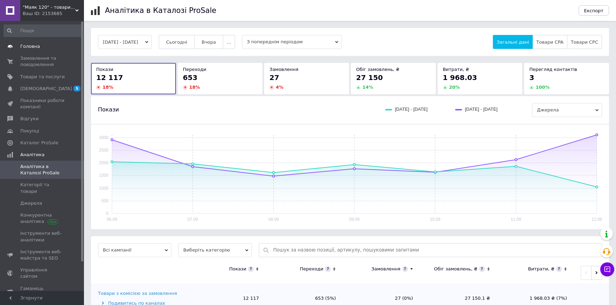
click at [28, 47] on span "Головна" at bounding box center [30, 46] width 20 height 6
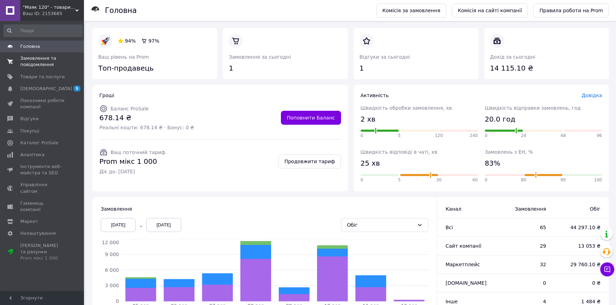
click at [39, 62] on span "Замовлення та повідомлення" at bounding box center [42, 61] width 44 height 13
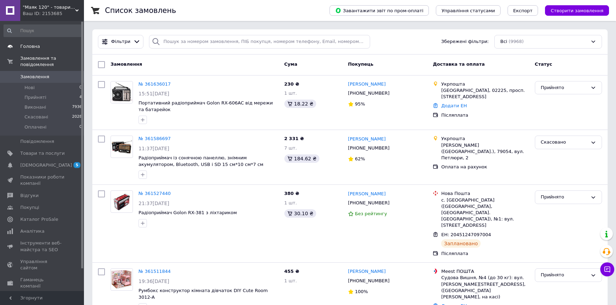
click at [27, 45] on span "Головна" at bounding box center [30, 46] width 20 height 6
